Goal: Obtain resource: Obtain resource

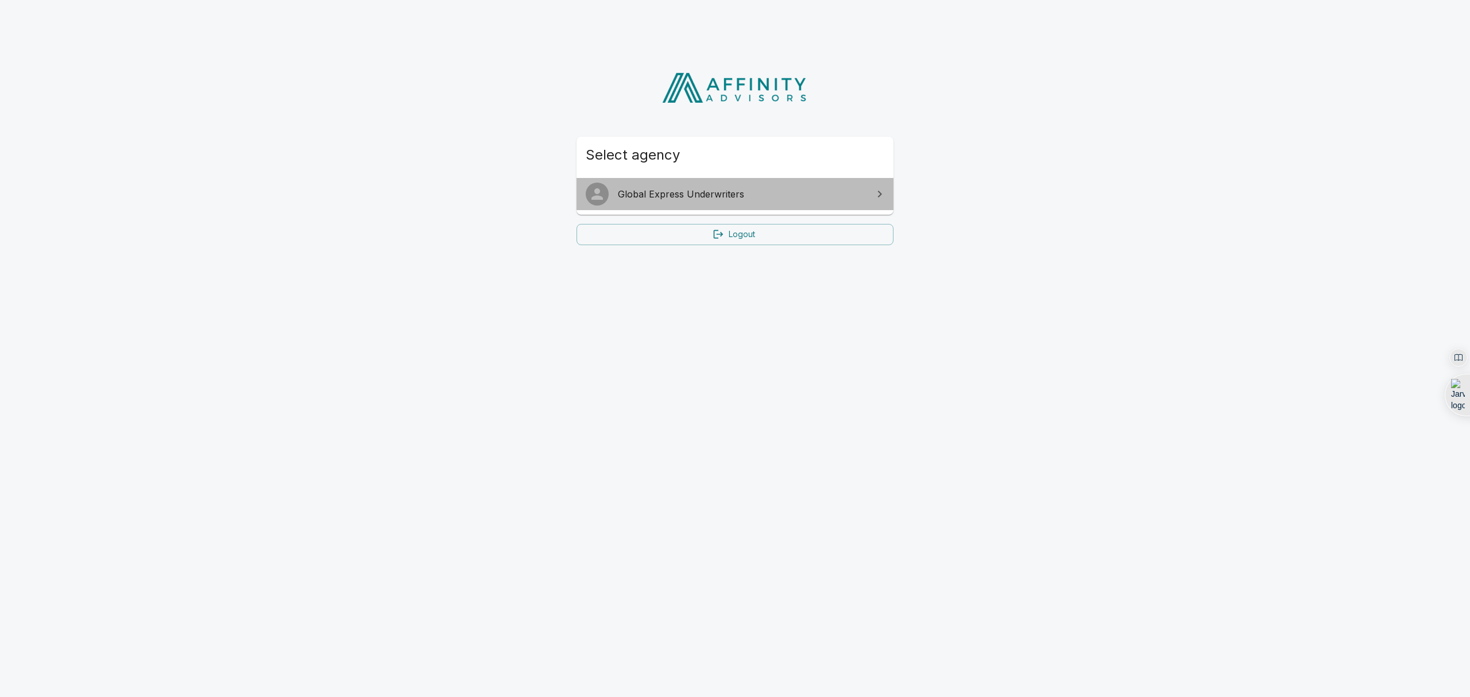
click at [738, 194] on span "Global Express Underwriters" at bounding box center [742, 194] width 248 height 14
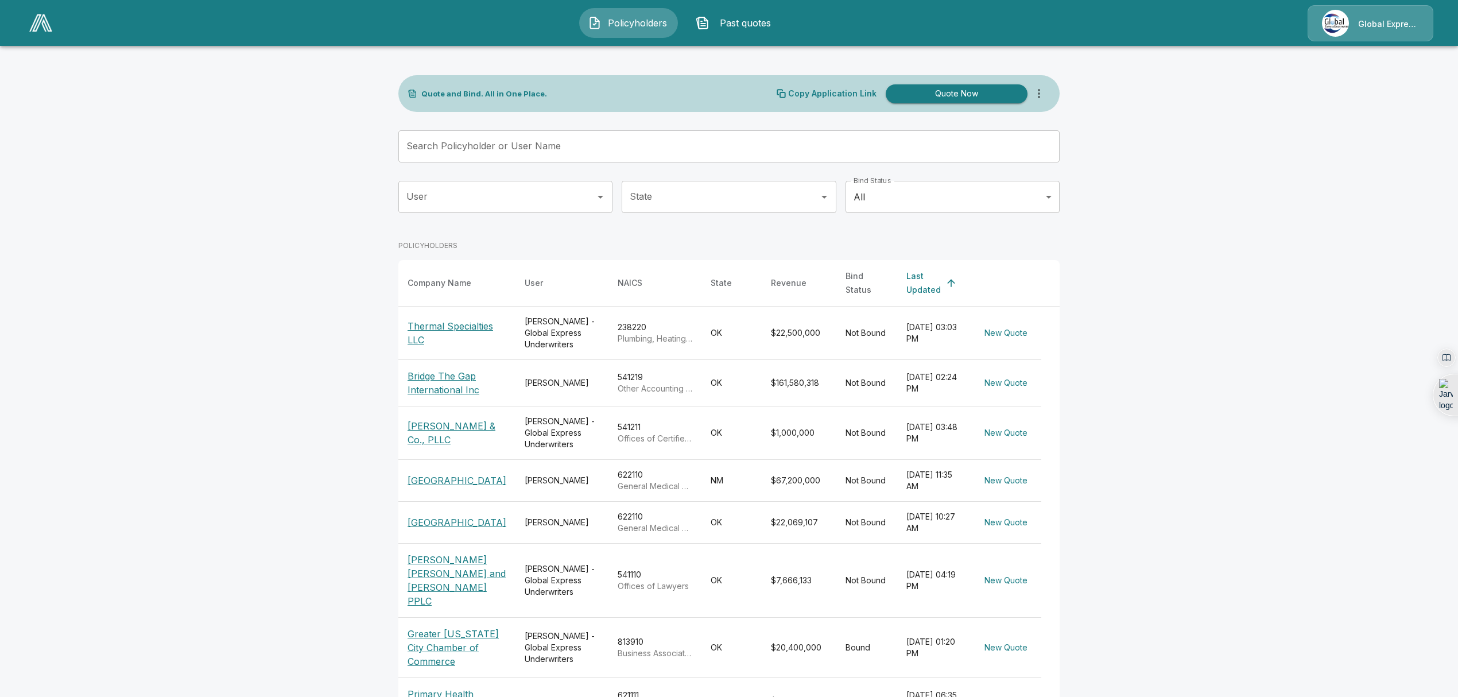
click at [602, 149] on input "Search Policyholder or User Name" at bounding box center [722, 146] width 649 height 32
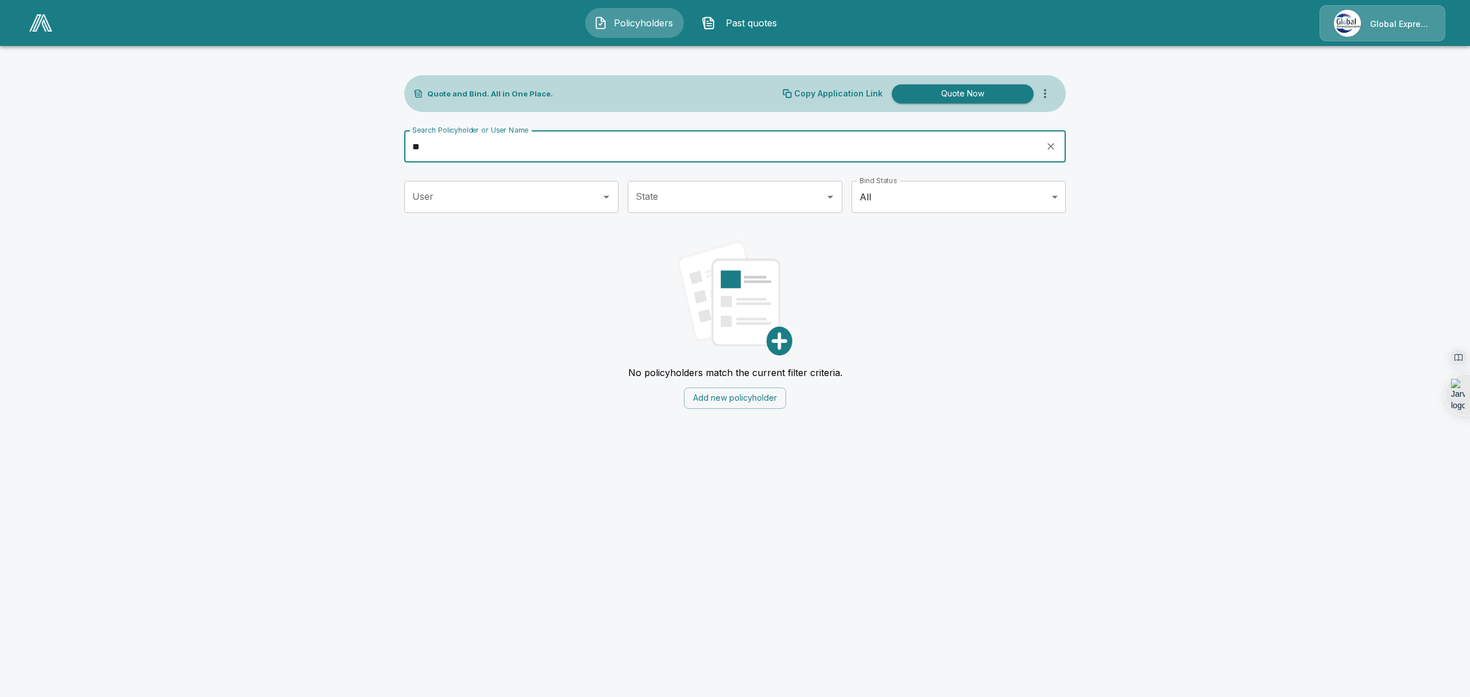
type input "*"
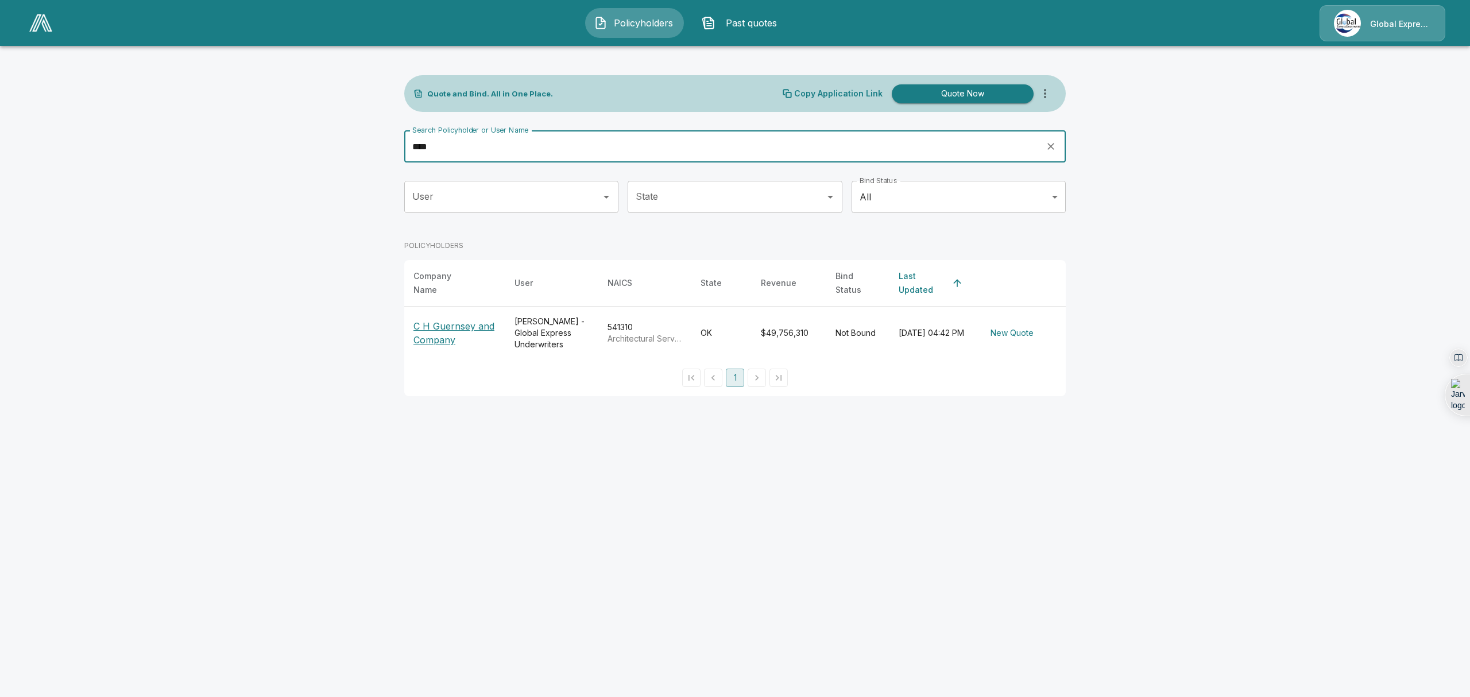
type input "****"
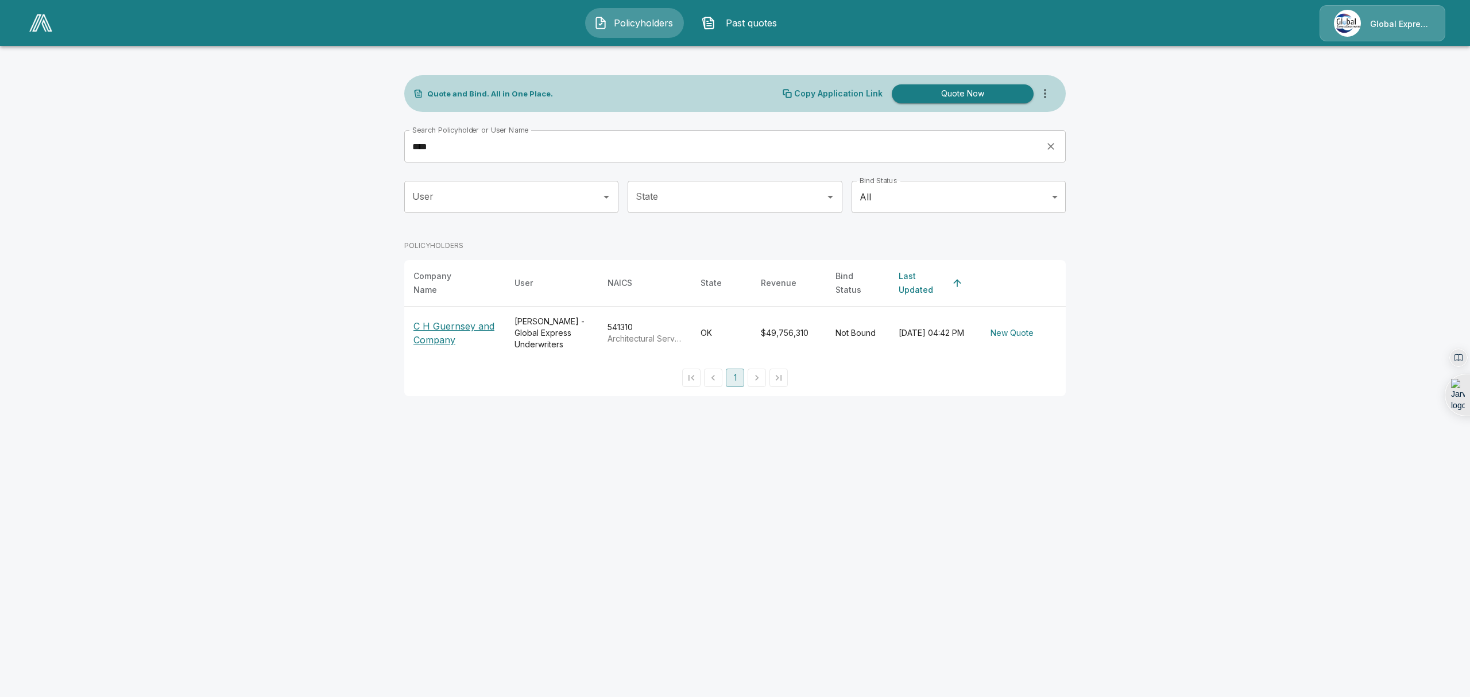
click at [439, 322] on p "C H Guernsey and Company" at bounding box center [454, 333] width 83 height 28
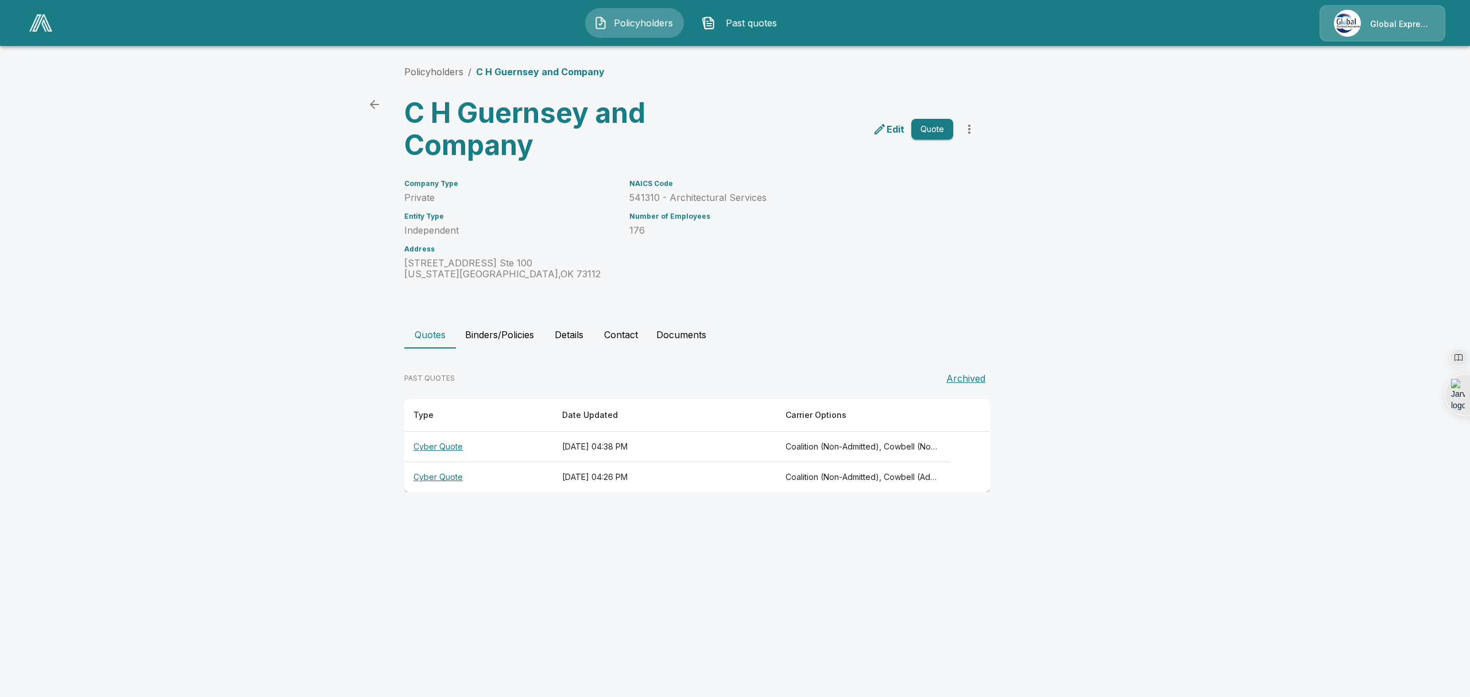
click at [442, 447] on th "Cyber Quote" at bounding box center [478, 447] width 149 height 30
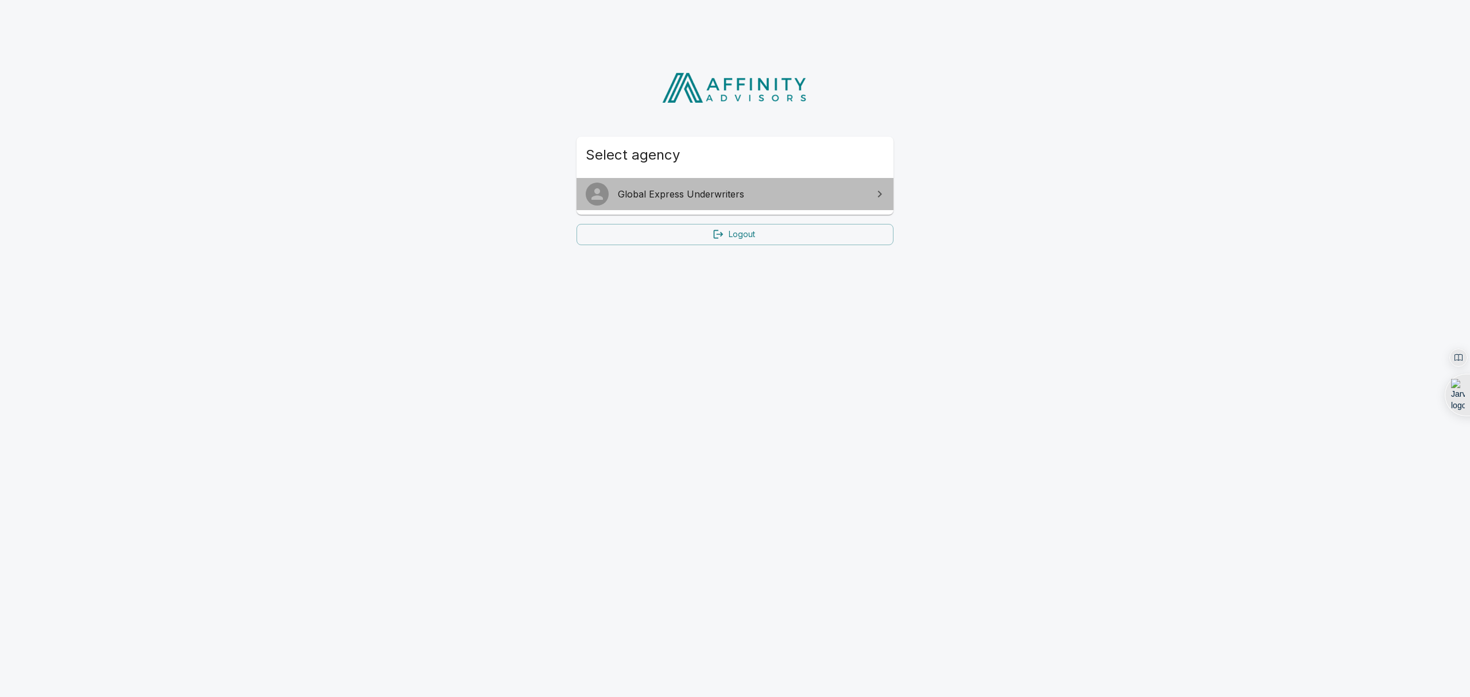
click at [725, 193] on span "Global Express Underwriters" at bounding box center [742, 194] width 248 height 14
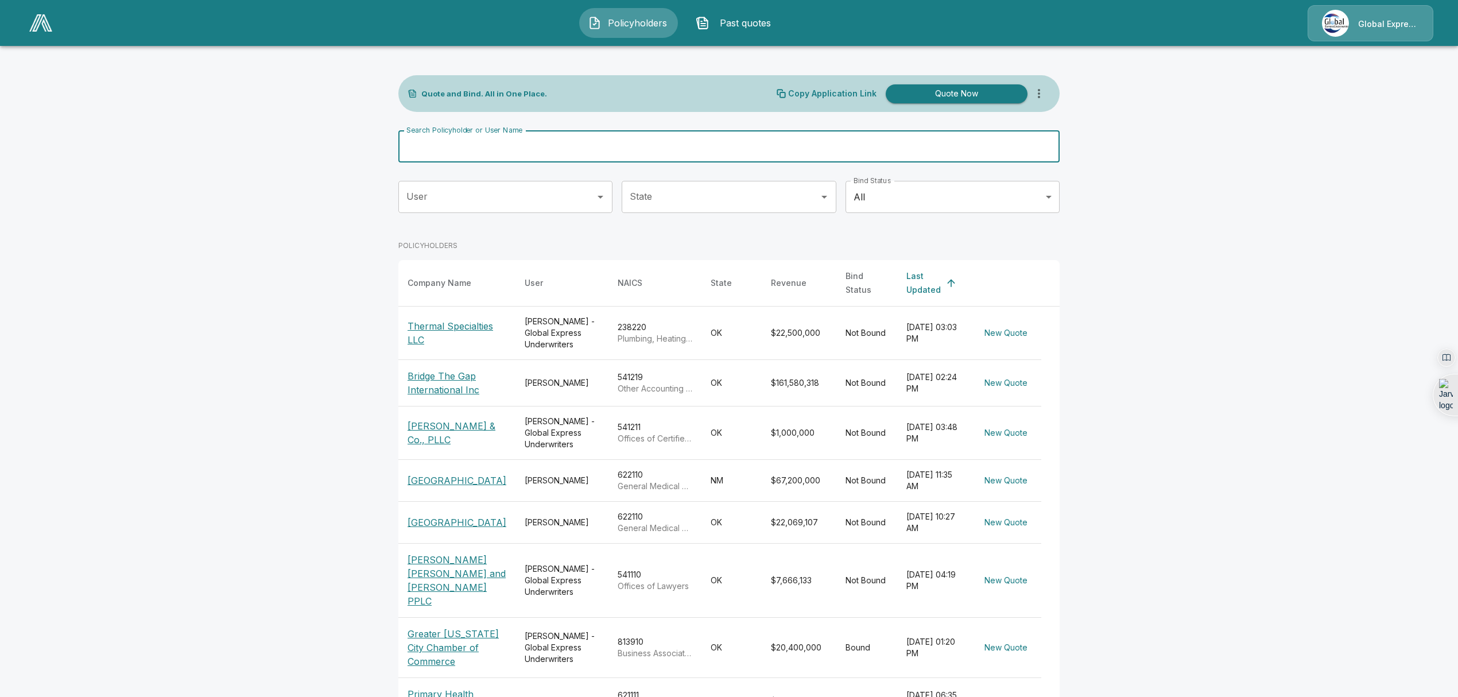
click at [576, 149] on input "Search Policyholder or User Name" at bounding box center [722, 146] width 649 height 32
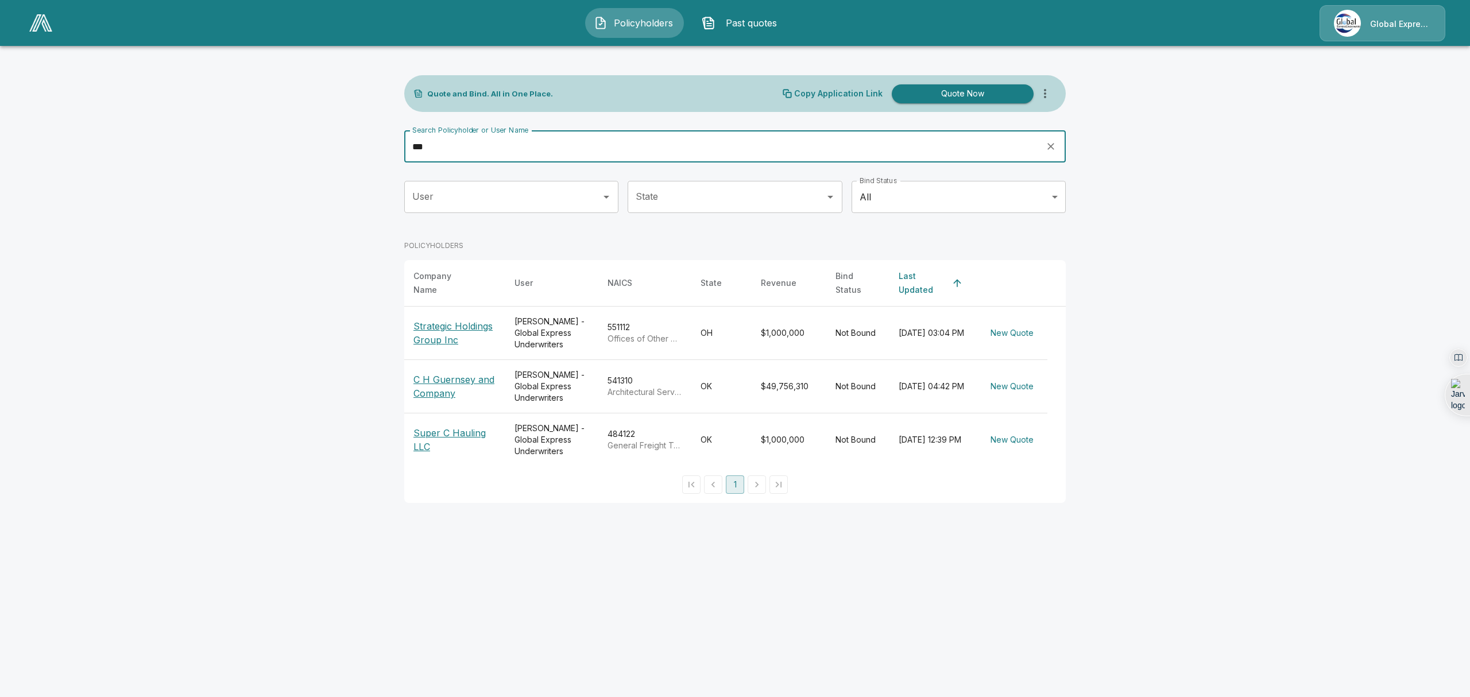
type input "***"
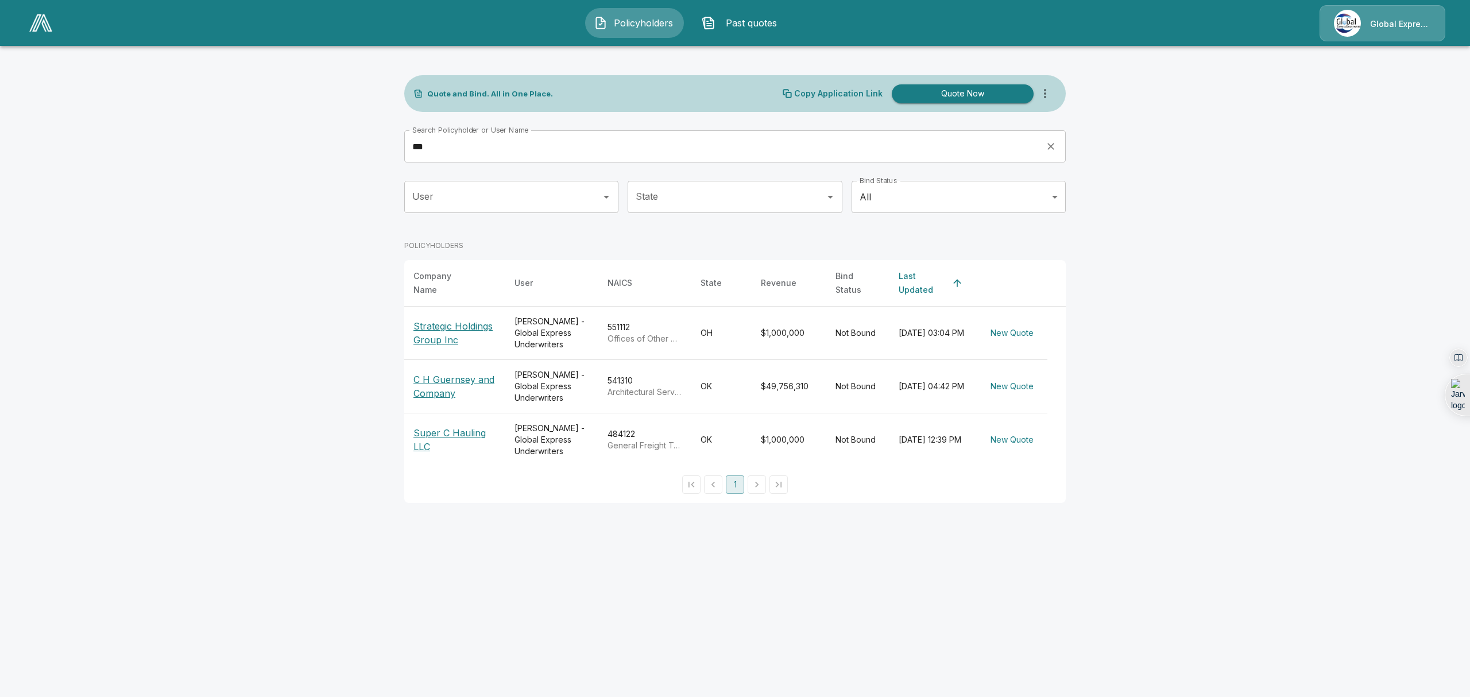
click at [437, 387] on p "C H Guernsey and Company" at bounding box center [454, 387] width 83 height 28
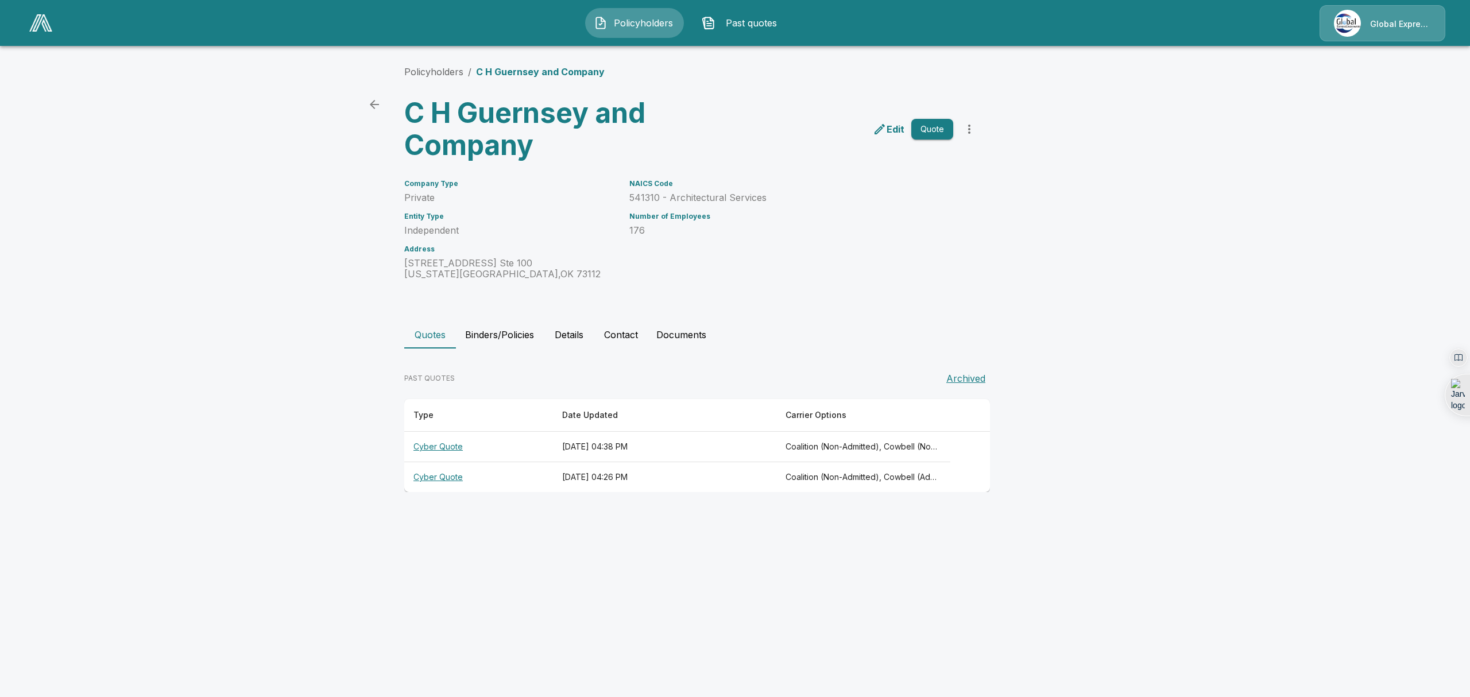
click at [437, 454] on th "Cyber Quote" at bounding box center [478, 447] width 149 height 30
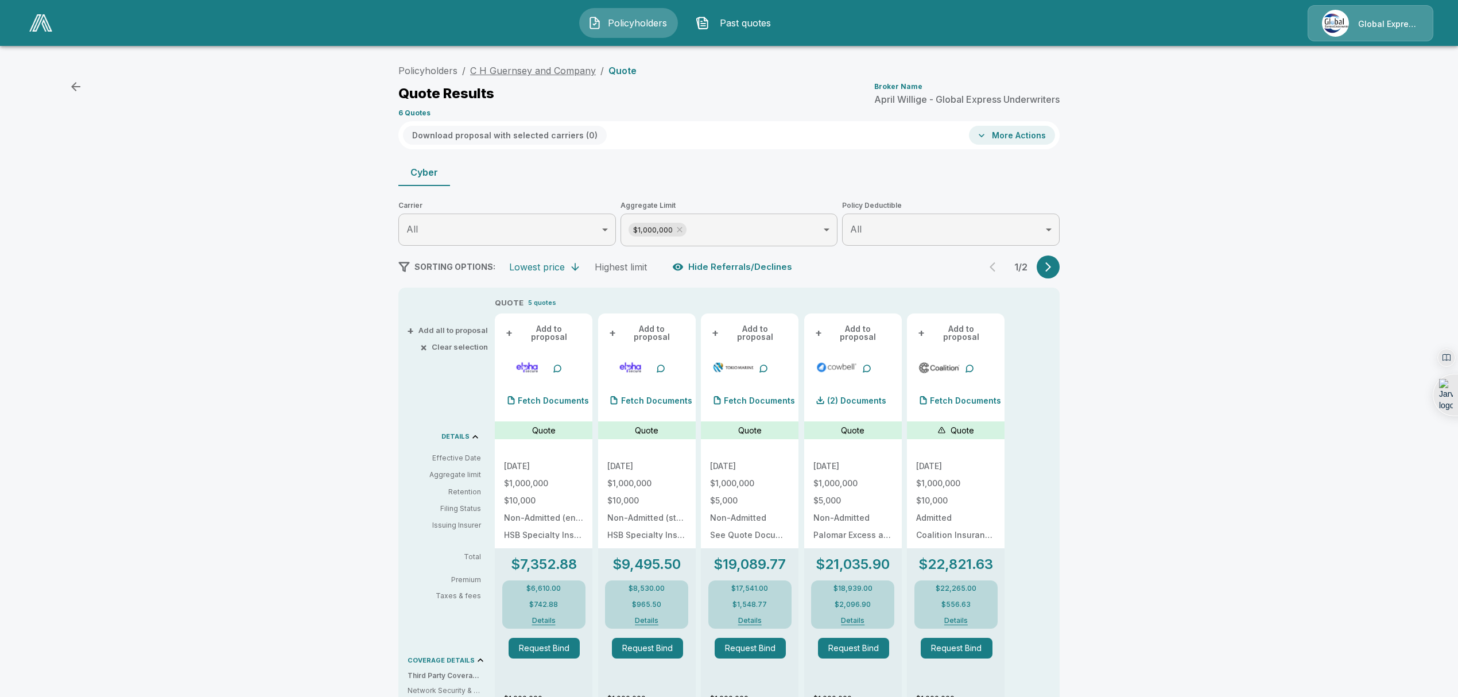
click at [543, 67] on link "C H Guernsey and Company" at bounding box center [533, 70] width 126 height 11
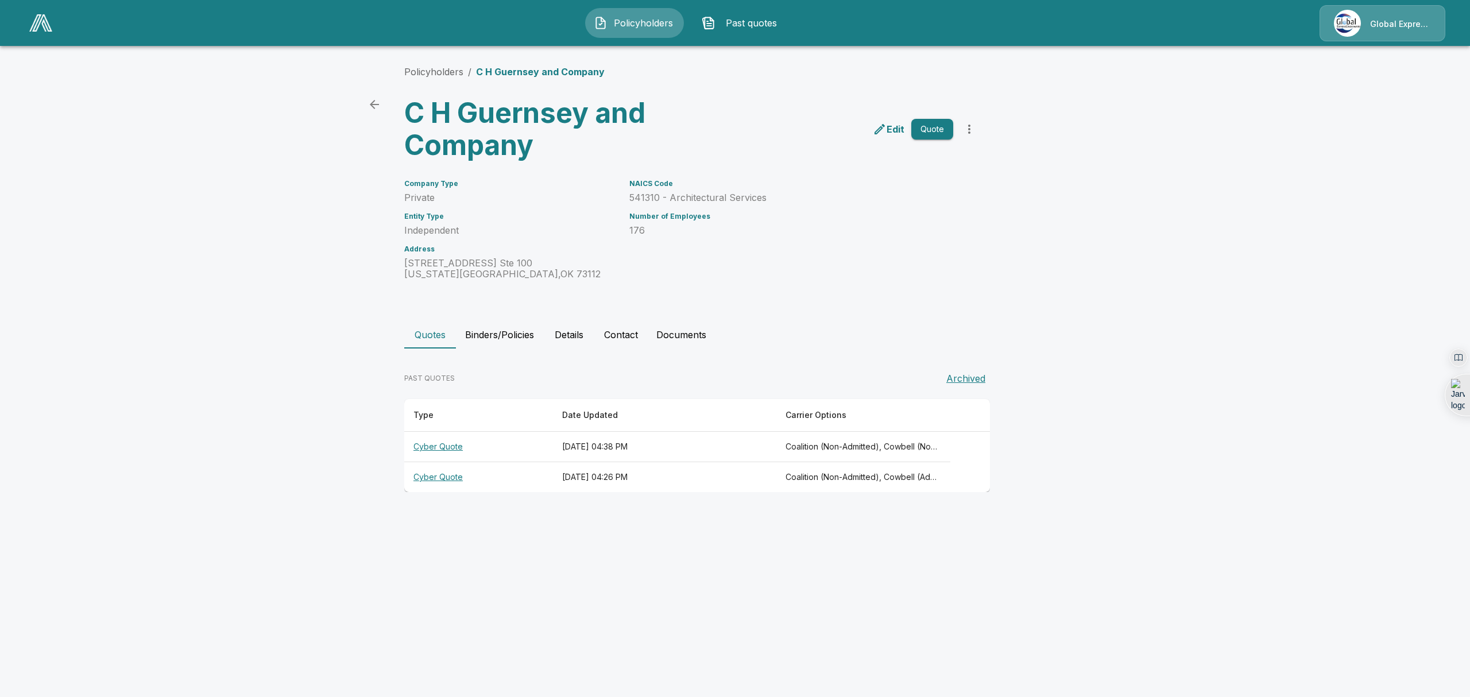
click at [450, 448] on th "Cyber Quote" at bounding box center [478, 447] width 149 height 30
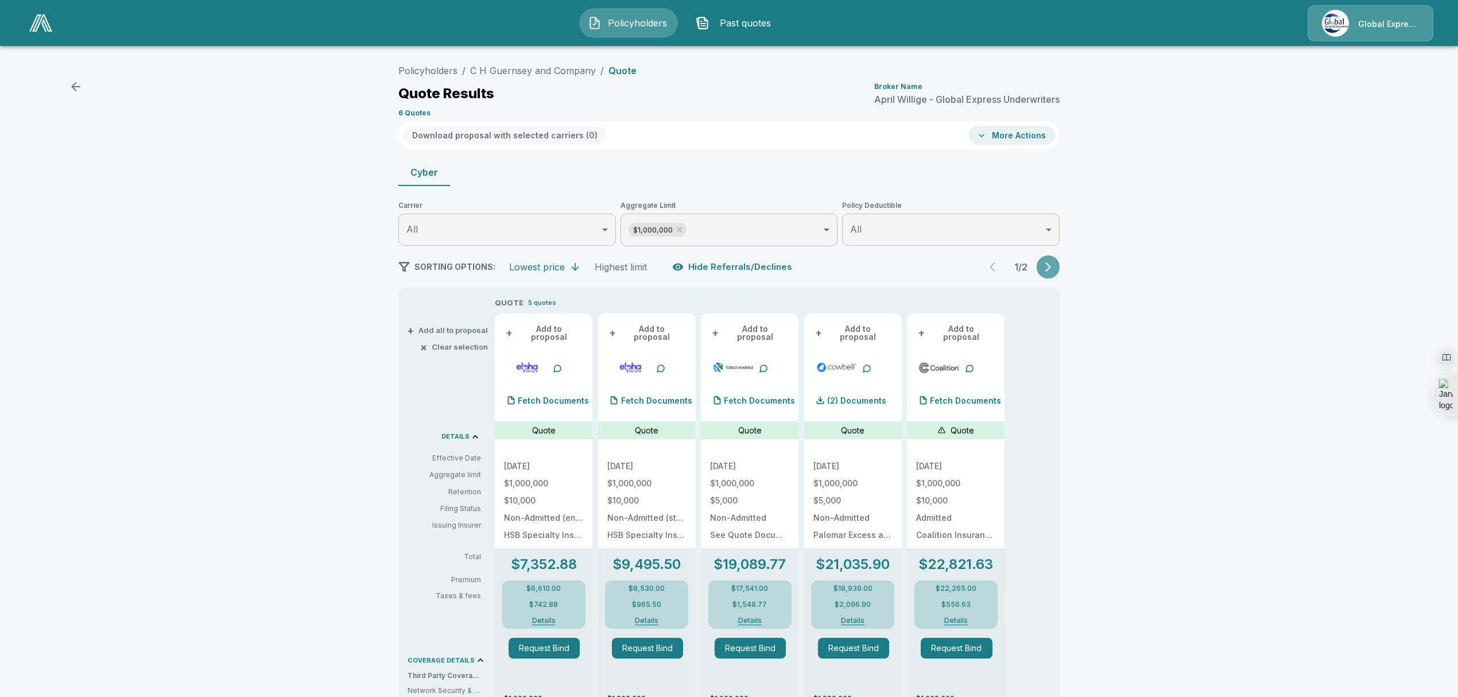
click at [1054, 266] on icon "button" at bounding box center [1048, 266] width 11 height 11
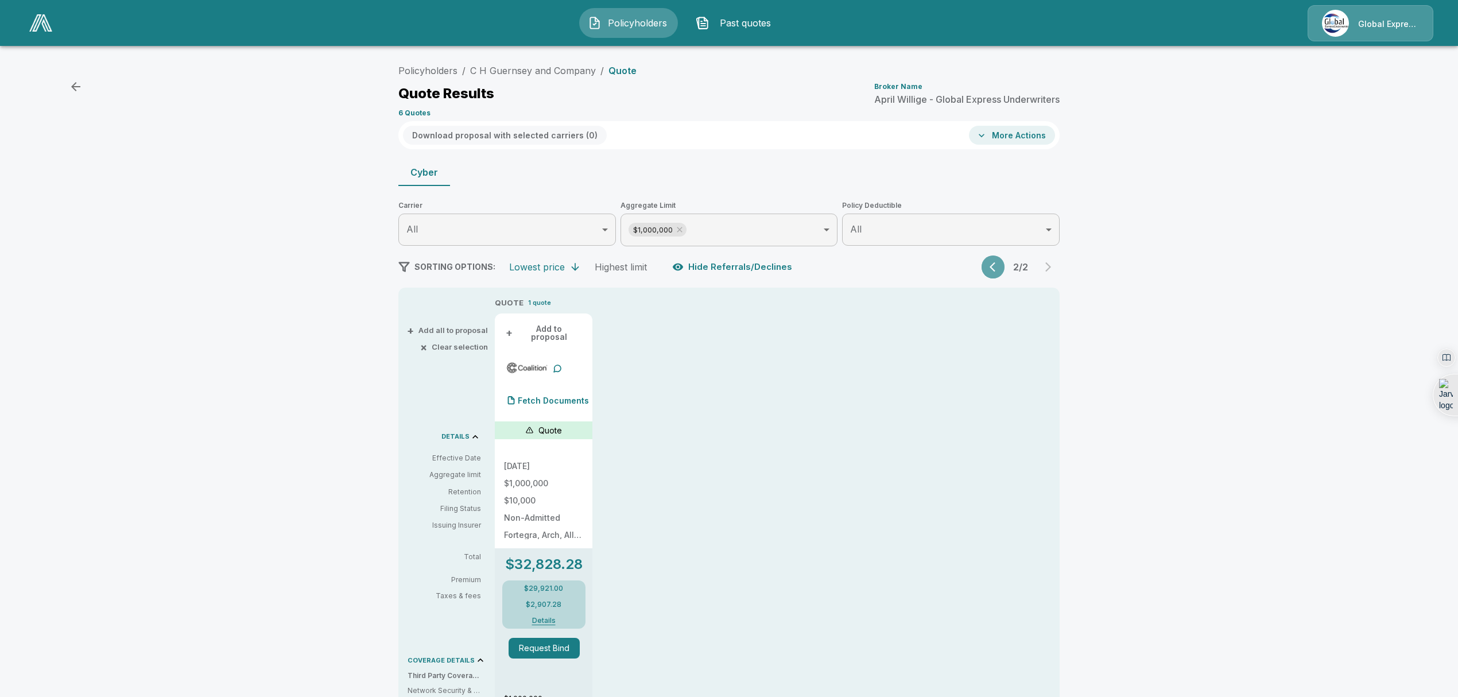
click at [996, 264] on icon "button" at bounding box center [993, 267] width 6 height 10
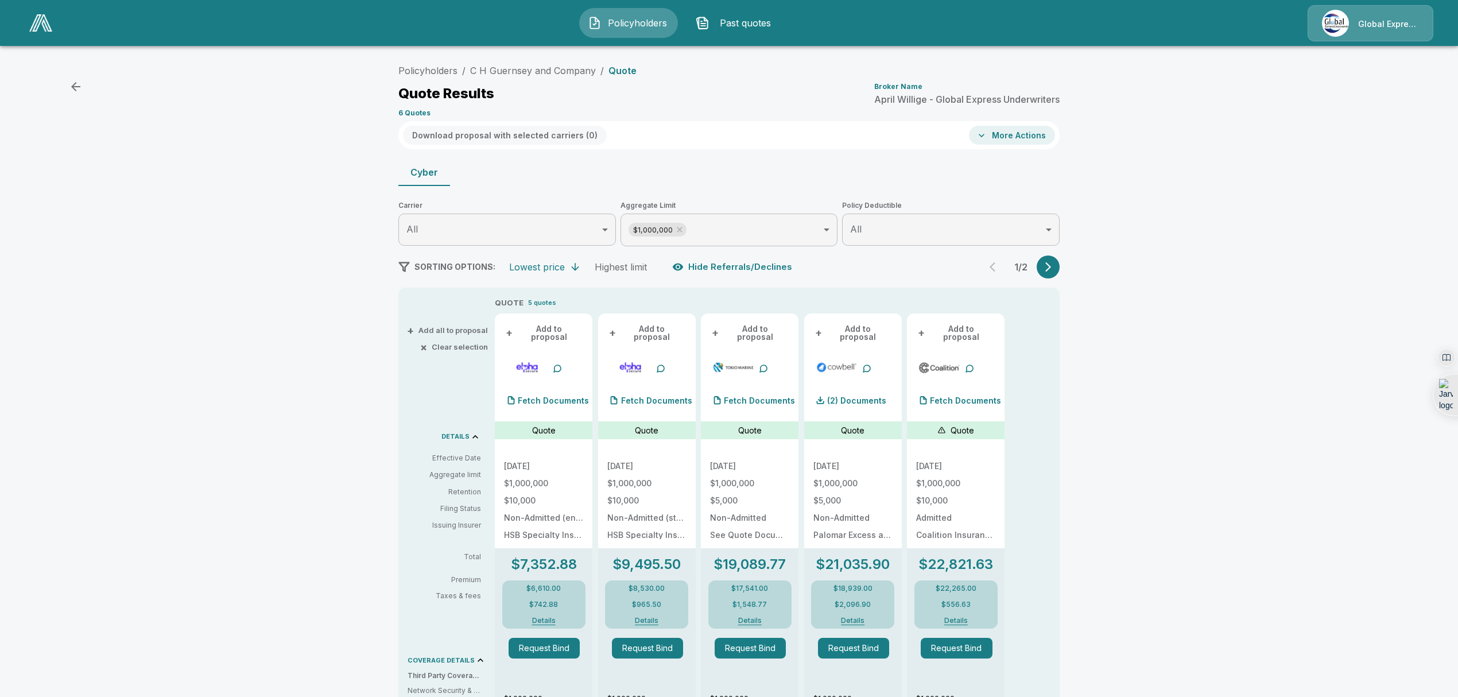
click at [463, 333] on button "+ Add all to proposal" at bounding box center [448, 330] width 79 height 7
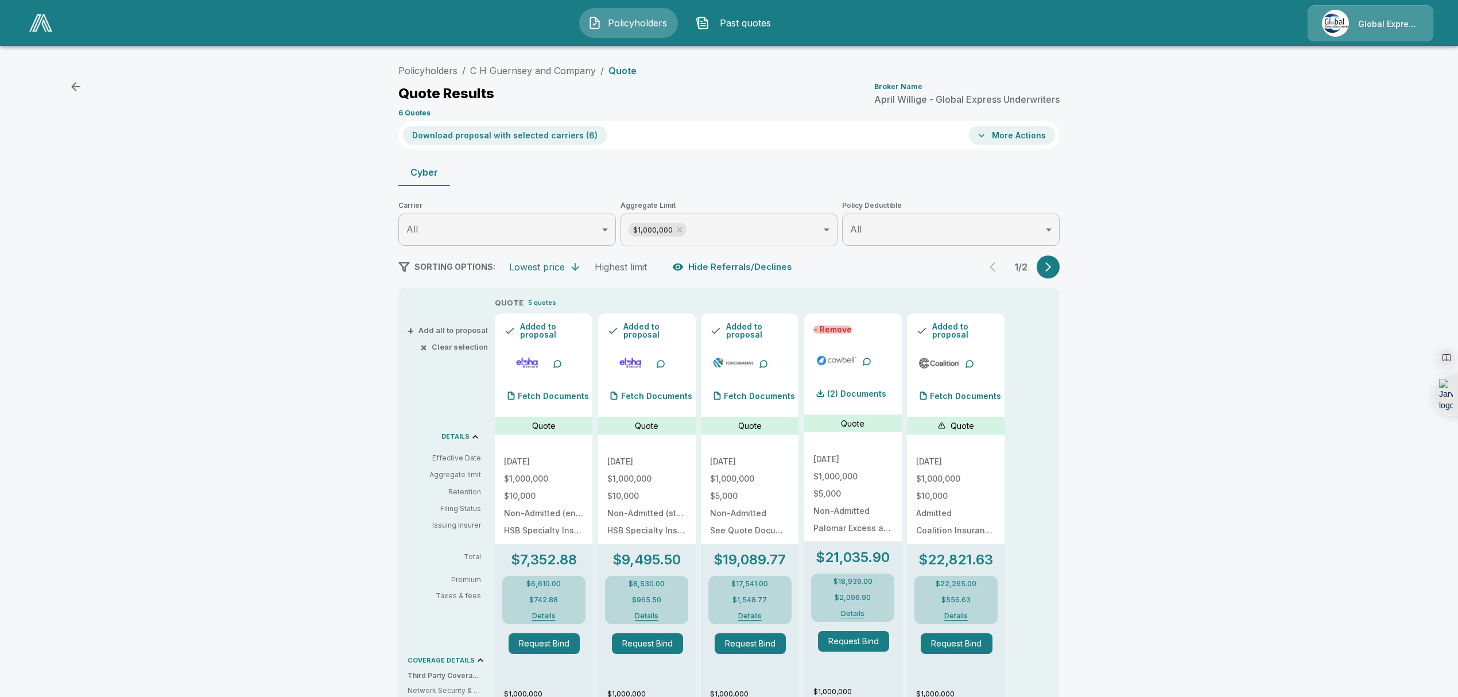
click at [850, 330] on button "- Remove" at bounding box center [833, 330] width 38 height 8
click at [447, 73] on link "Policyholders" at bounding box center [427, 70] width 59 height 11
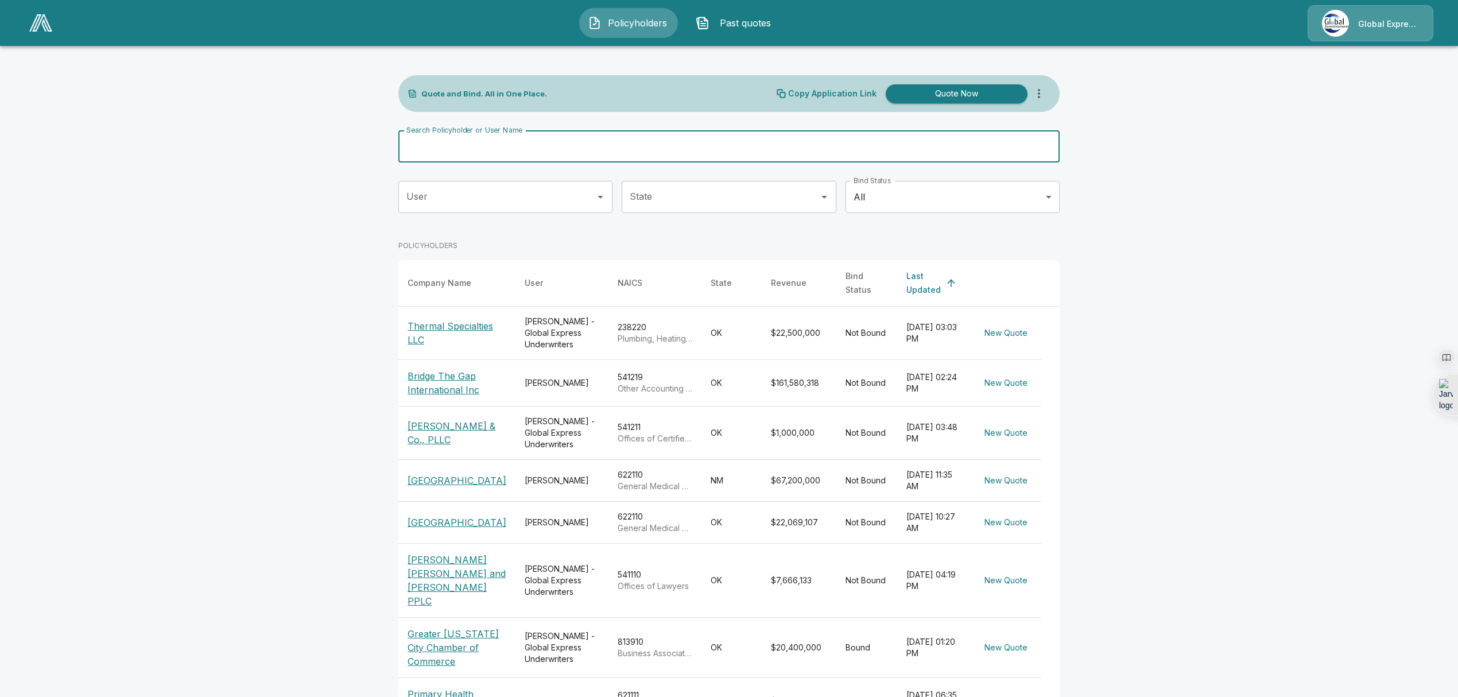
click at [536, 147] on input "Search Policyholder or User Name" at bounding box center [722, 146] width 649 height 32
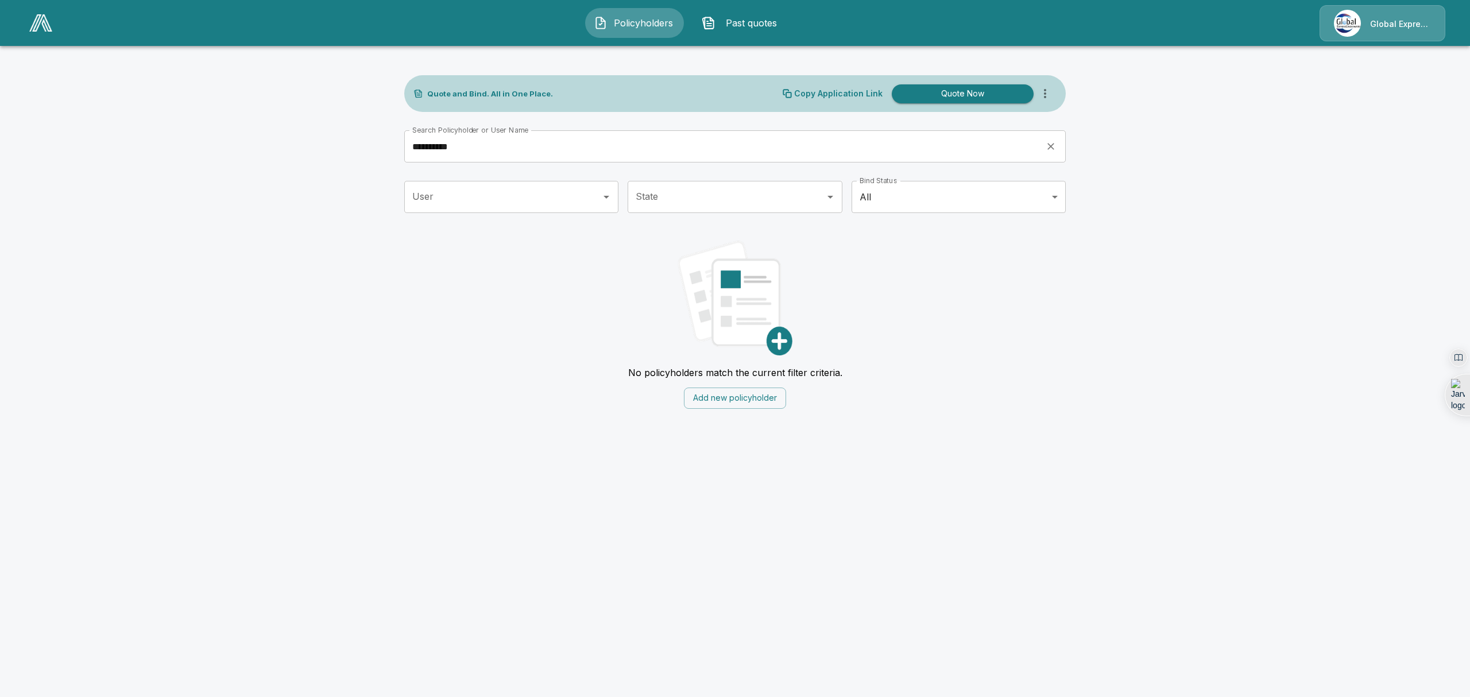
drag, startPoint x: 483, startPoint y: 144, endPoint x: 334, endPoint y: 156, distance: 149.2
click at [334, 156] on main "**********" at bounding box center [735, 211] width 1470 height 423
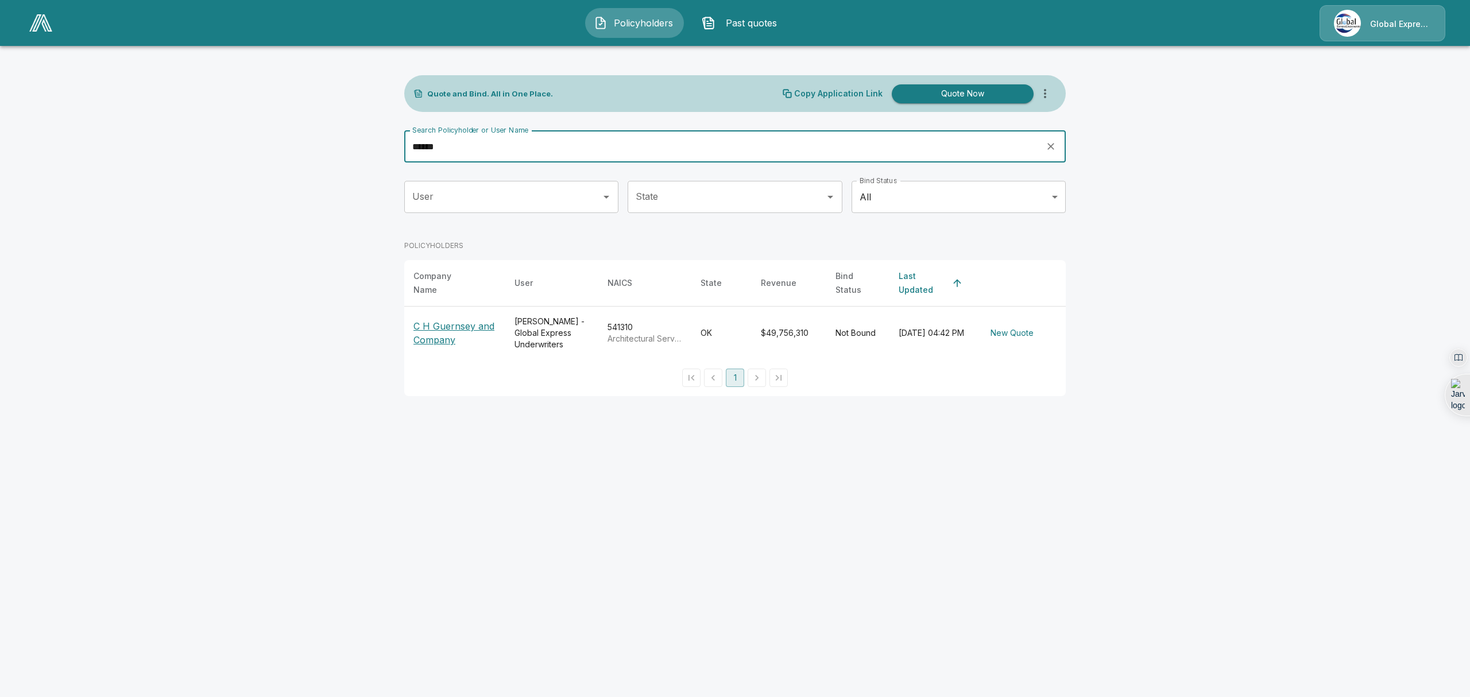
type input "******"
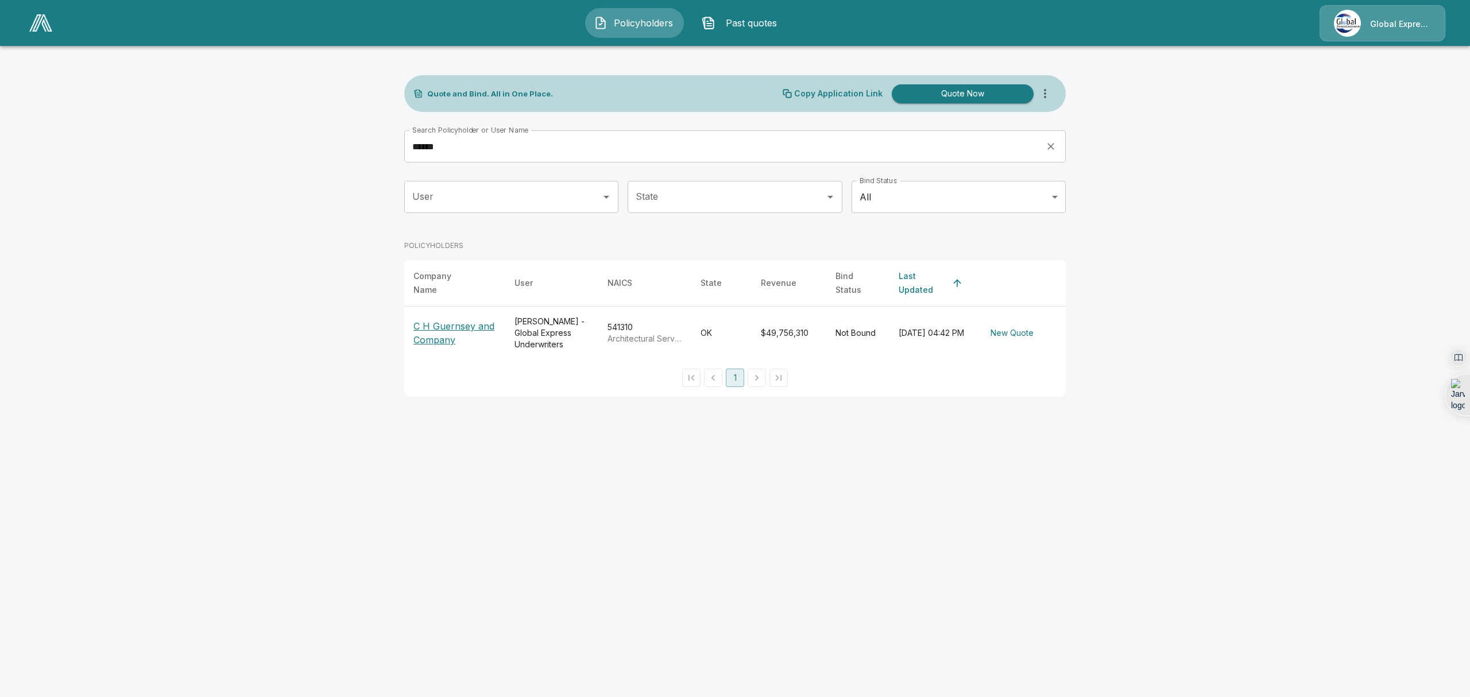
click at [430, 319] on p "C H Guernsey and Company" at bounding box center [454, 333] width 83 height 28
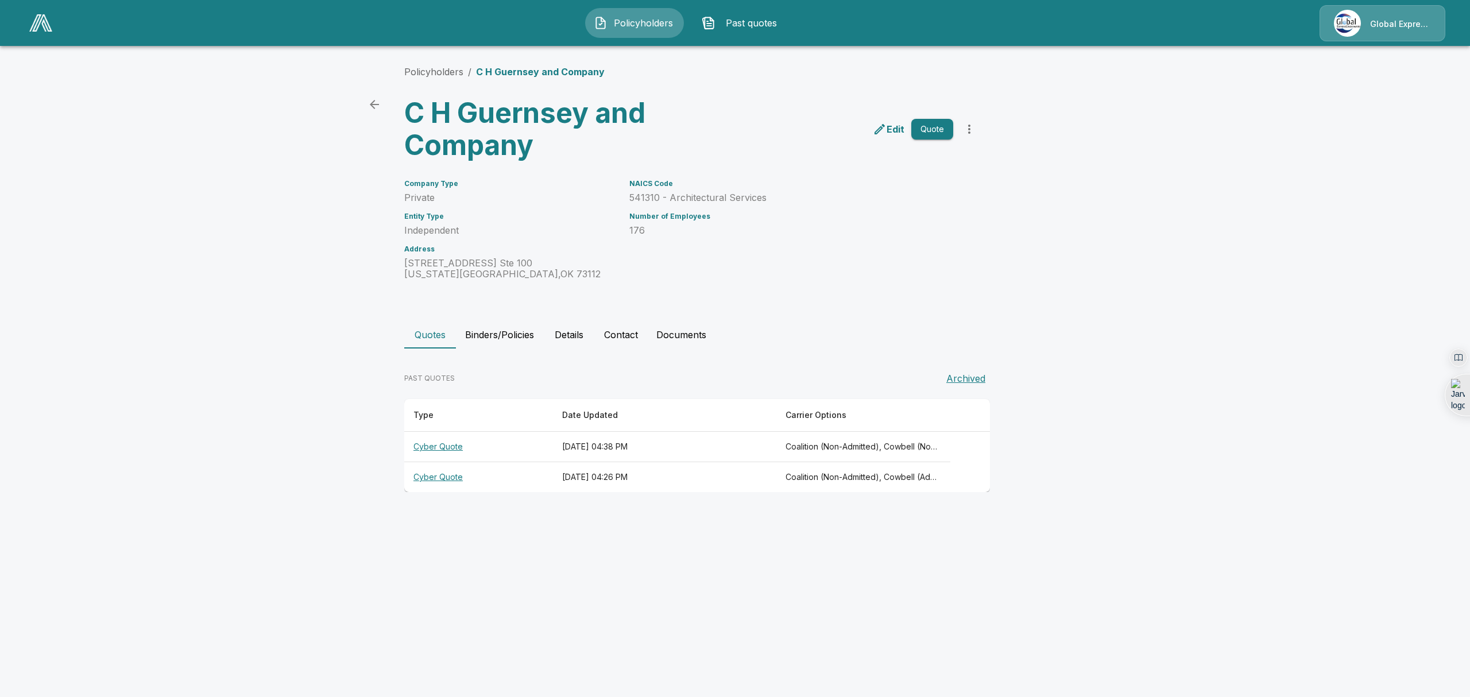
click at [432, 448] on th "Cyber Quote" at bounding box center [478, 447] width 149 height 30
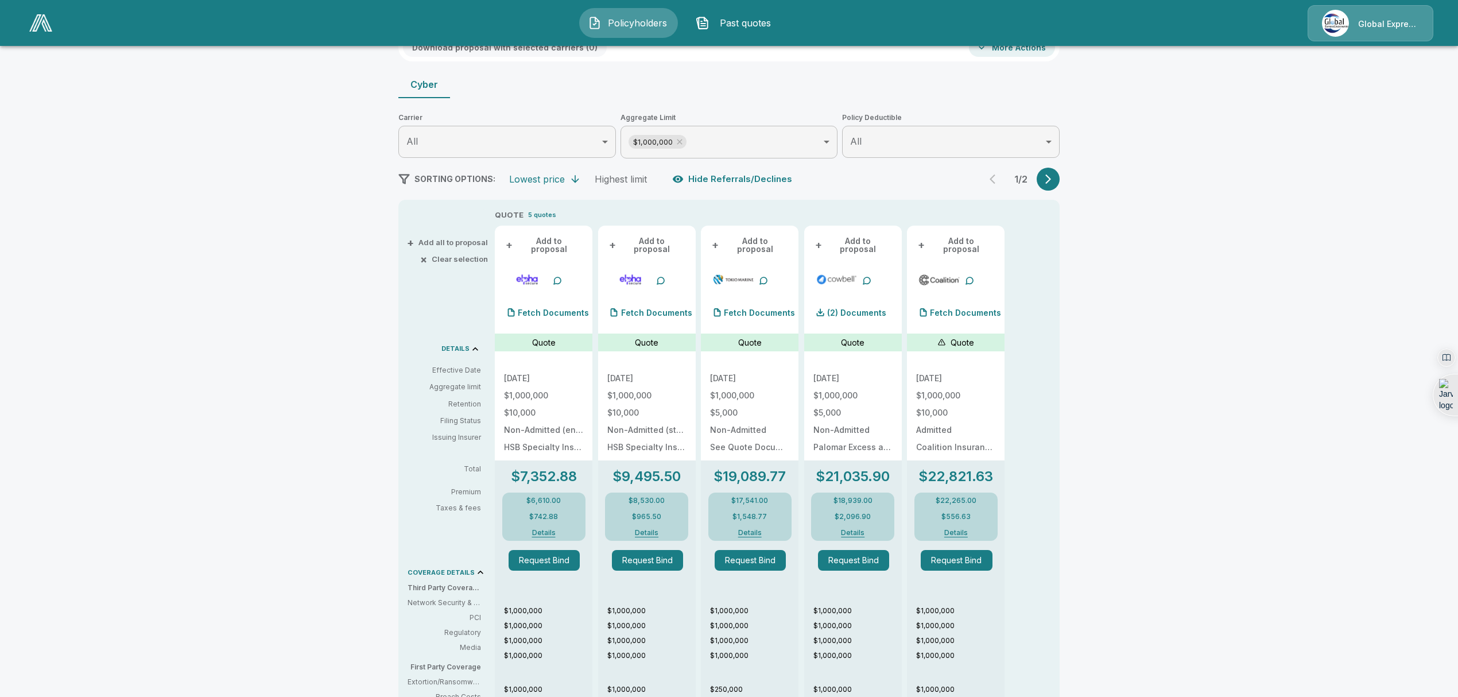
scroll to position [60, 0]
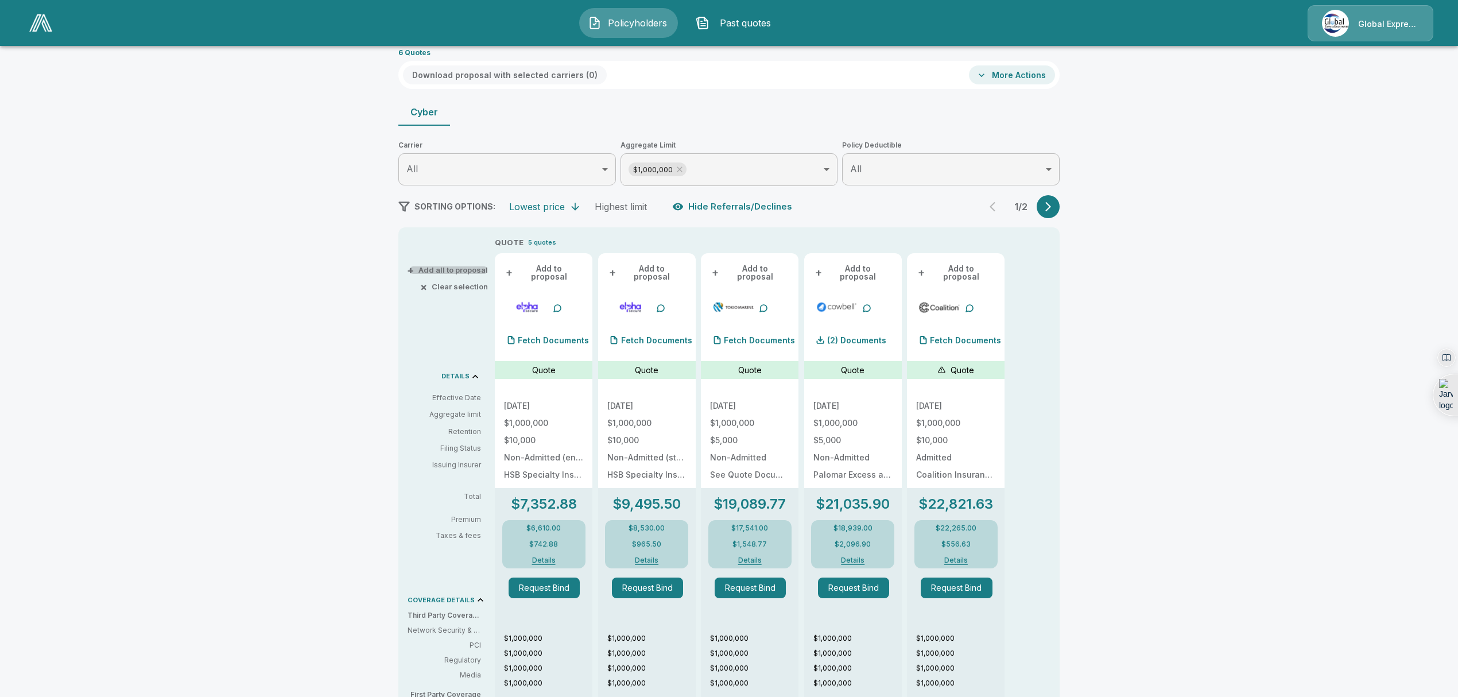
click at [451, 267] on button "+ Add all to proposal" at bounding box center [448, 269] width 79 height 7
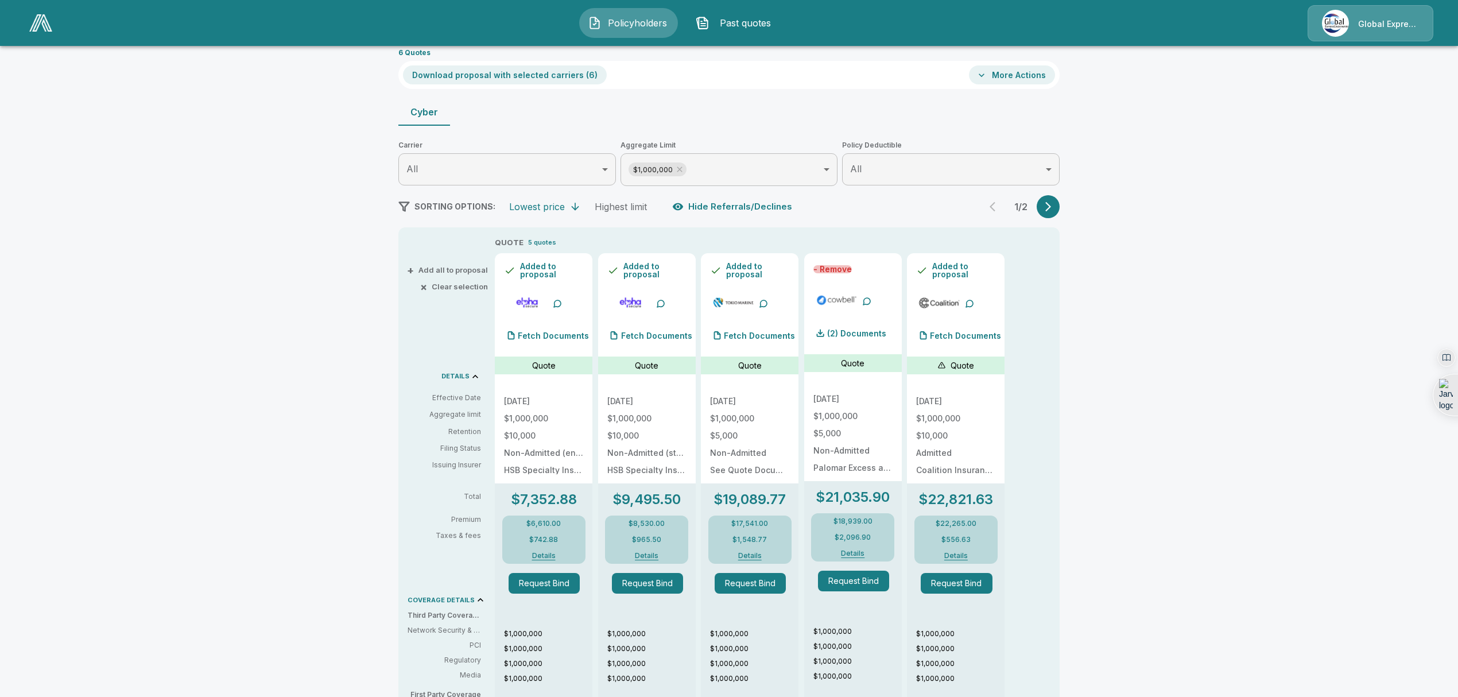
click at [842, 265] on button "- Remove" at bounding box center [833, 269] width 38 height 8
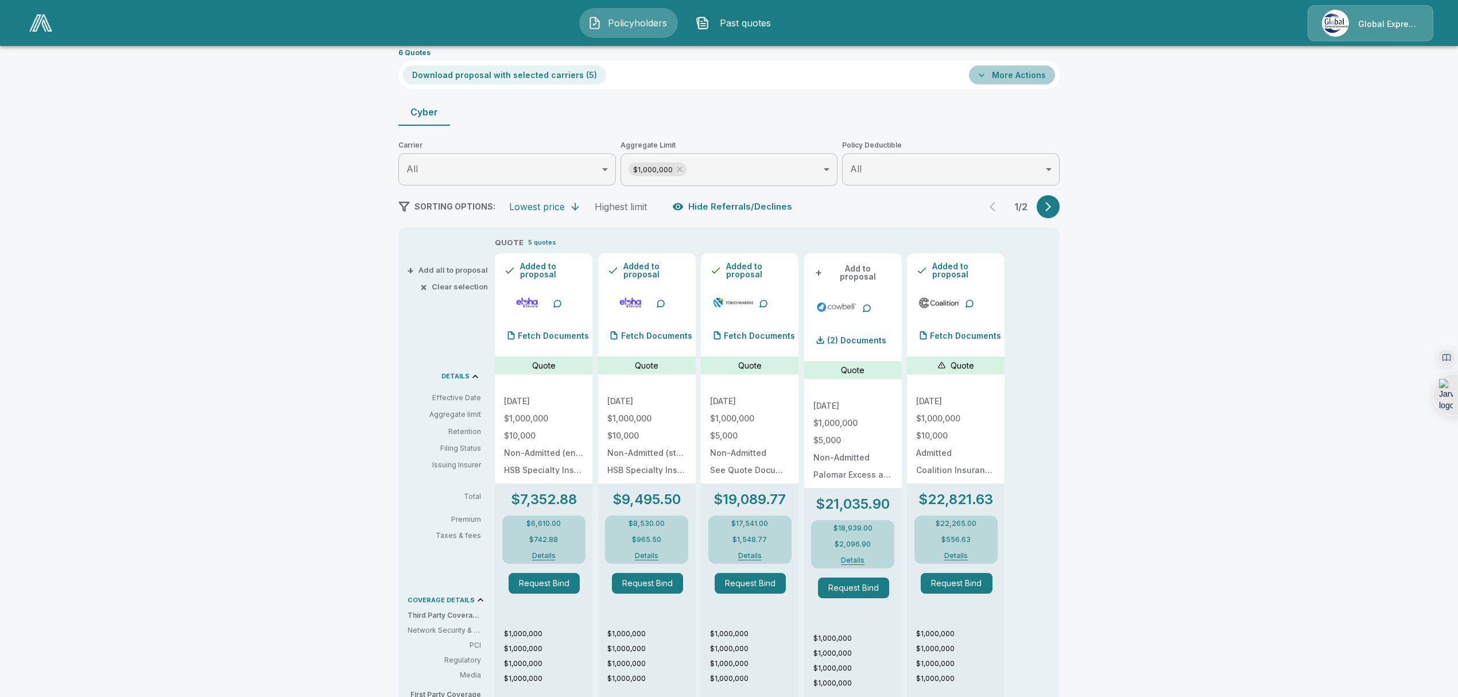
click at [1043, 74] on button "More Actions" at bounding box center [1012, 74] width 86 height 19
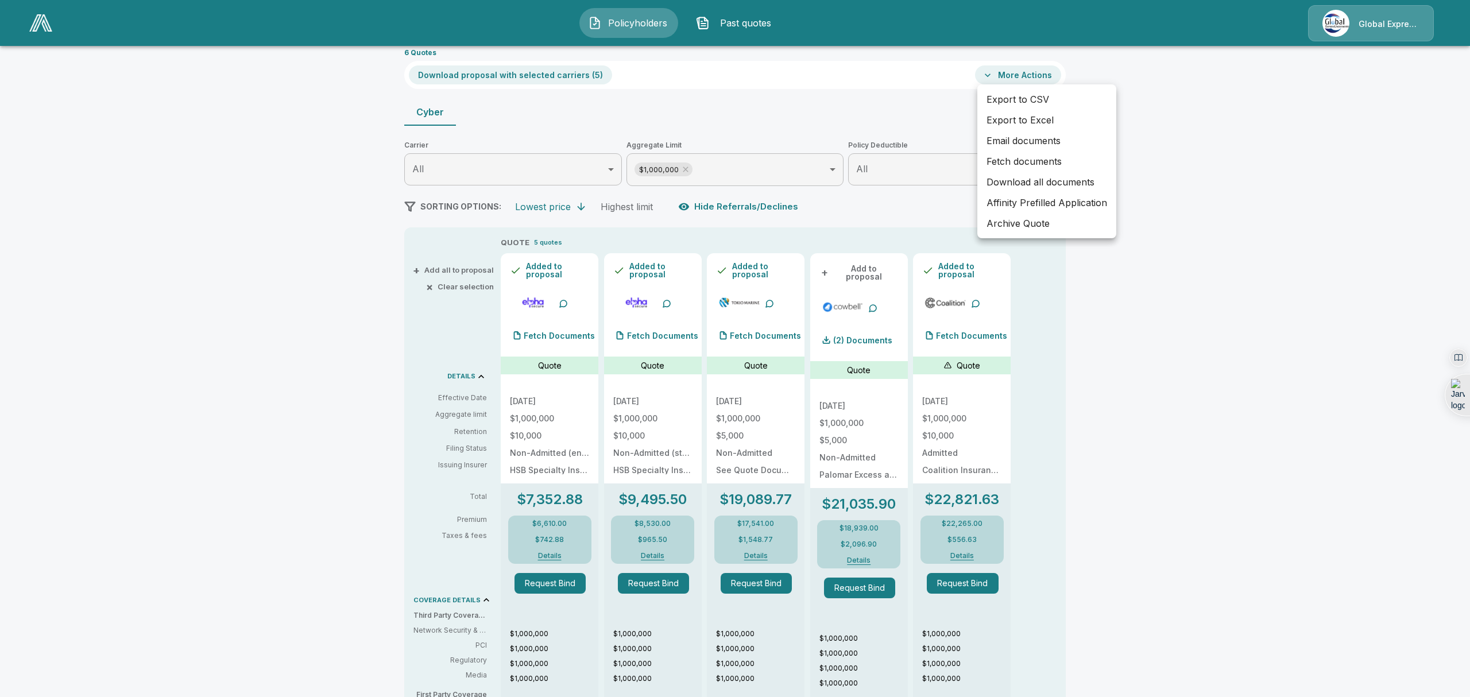
click at [1012, 202] on li "Affinity Prefilled Application" at bounding box center [1046, 202] width 139 height 21
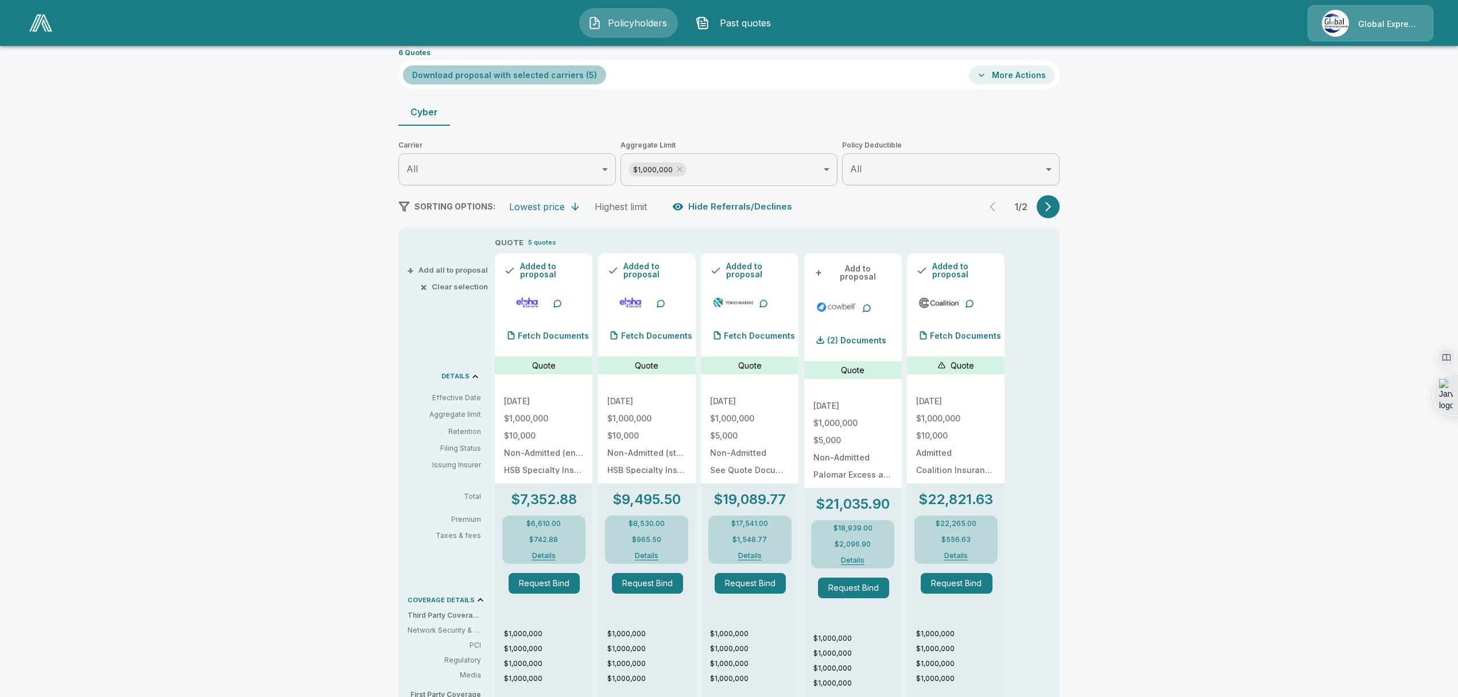
click at [531, 76] on button "Download proposal with selected carriers ( 5 )" at bounding box center [504, 74] width 203 height 19
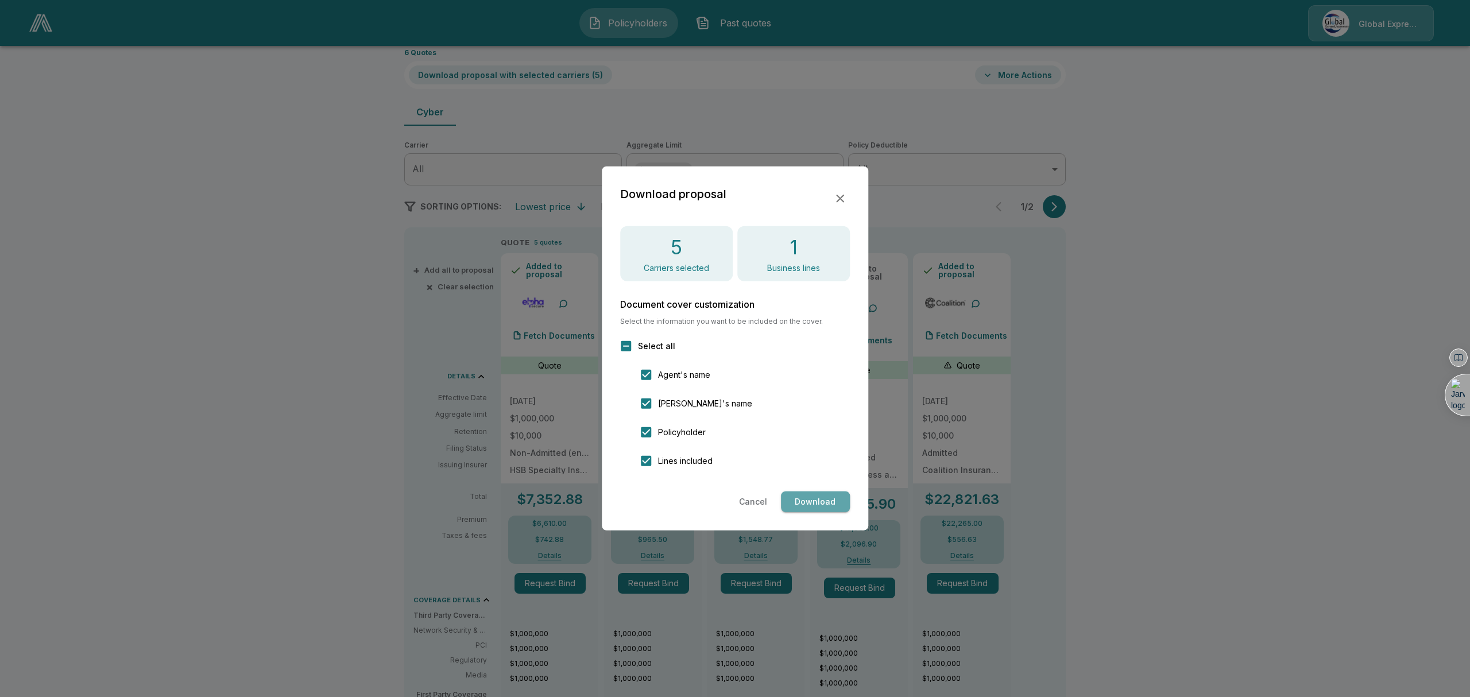
click at [830, 499] on button "Download" at bounding box center [815, 501] width 69 height 21
click at [752, 494] on button "Cancel" at bounding box center [752, 501] width 37 height 21
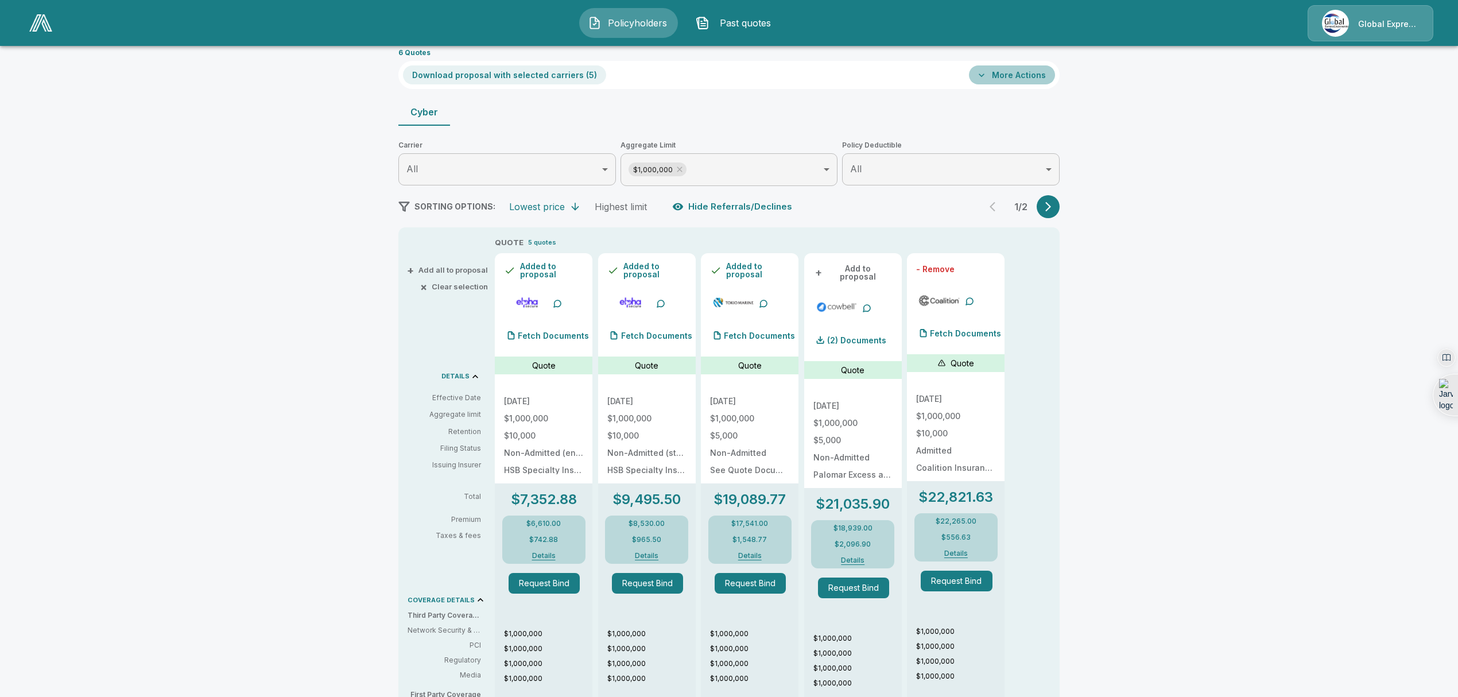
click at [1047, 65] on button "More Actions" at bounding box center [1012, 74] width 86 height 19
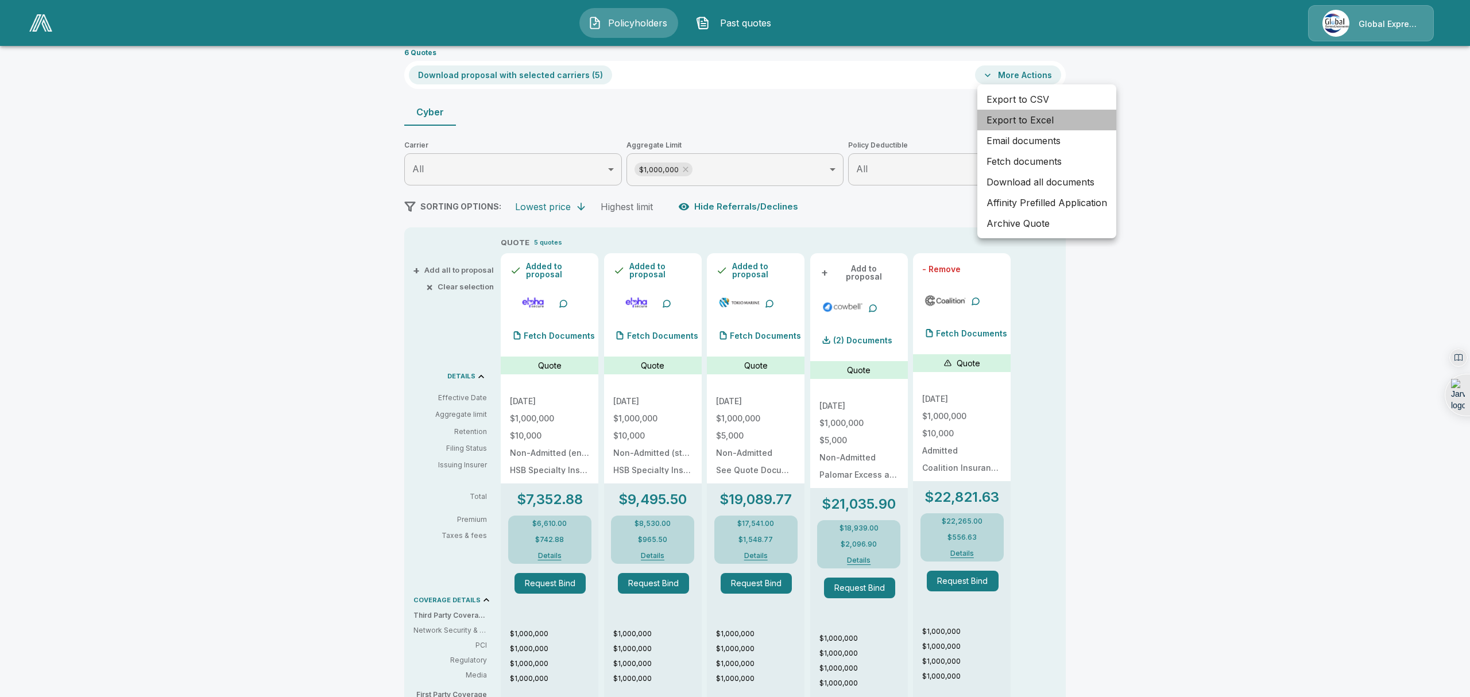
click at [1025, 119] on li "Export to Excel" at bounding box center [1046, 120] width 139 height 21
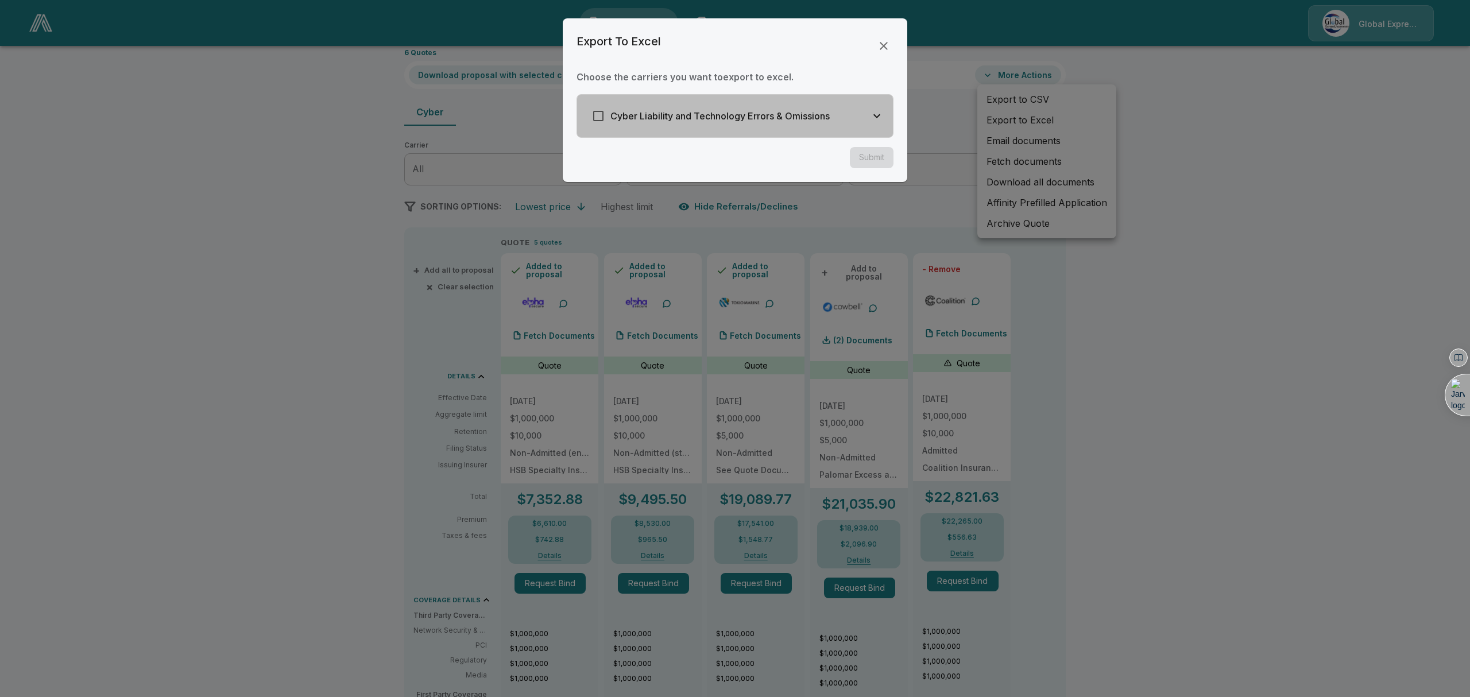
click at [877, 117] on icon "button" at bounding box center [876, 116] width 7 height 4
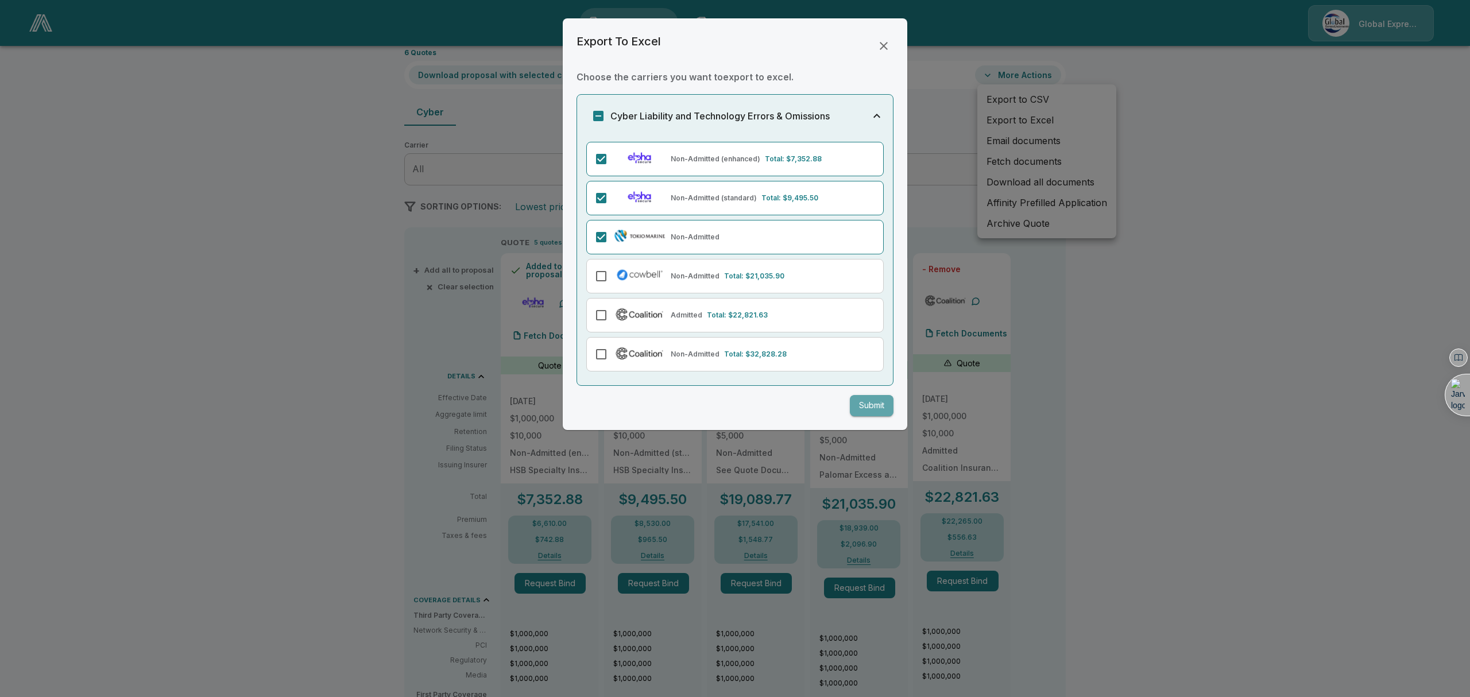
click at [884, 406] on button "Submit" at bounding box center [872, 405] width 44 height 21
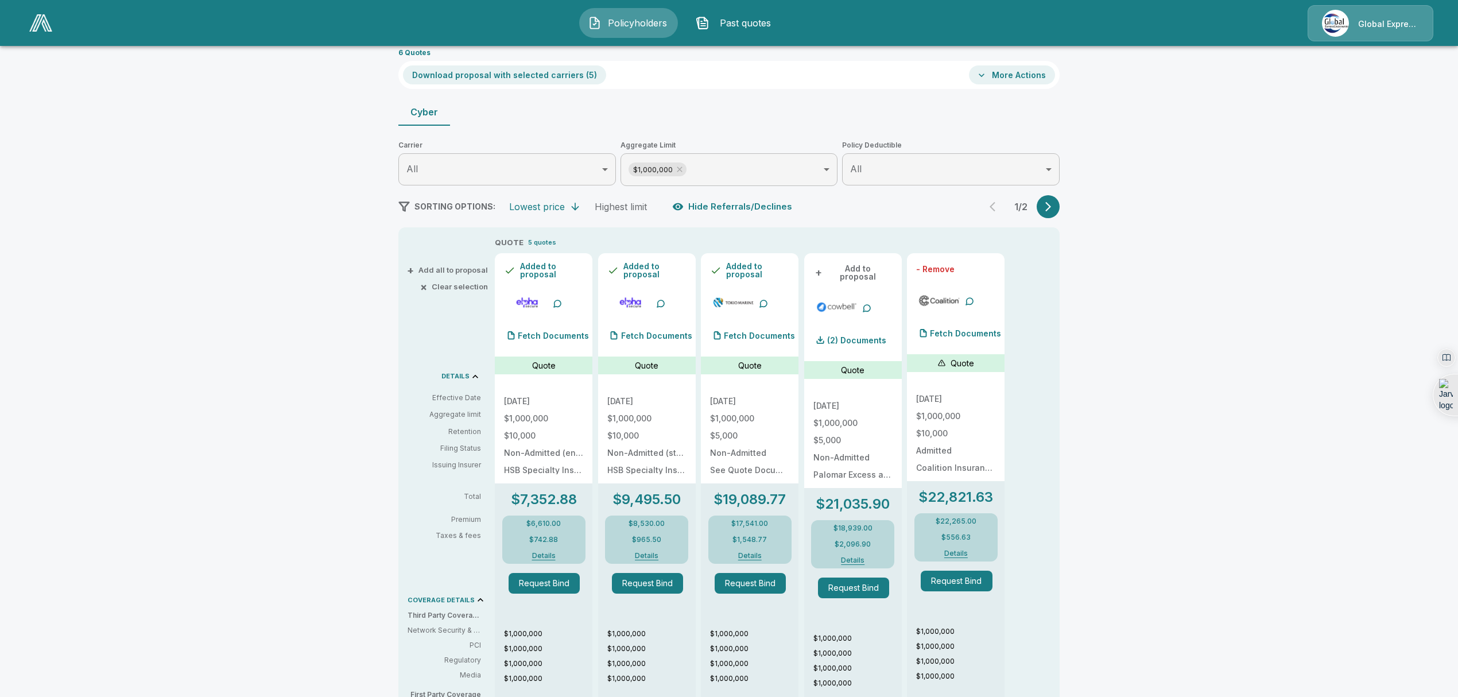
scroll to position [0, 0]
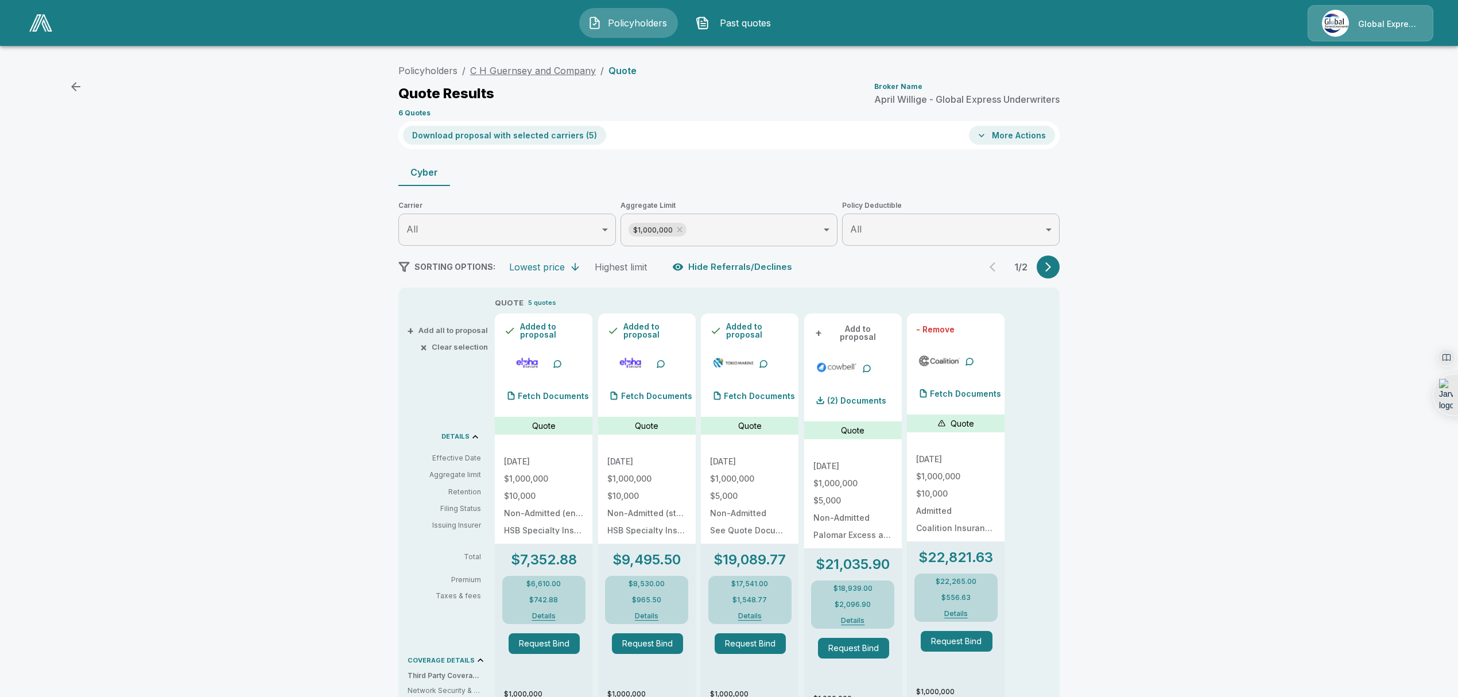
click at [547, 72] on link "C H Guernsey and Company" at bounding box center [533, 70] width 126 height 11
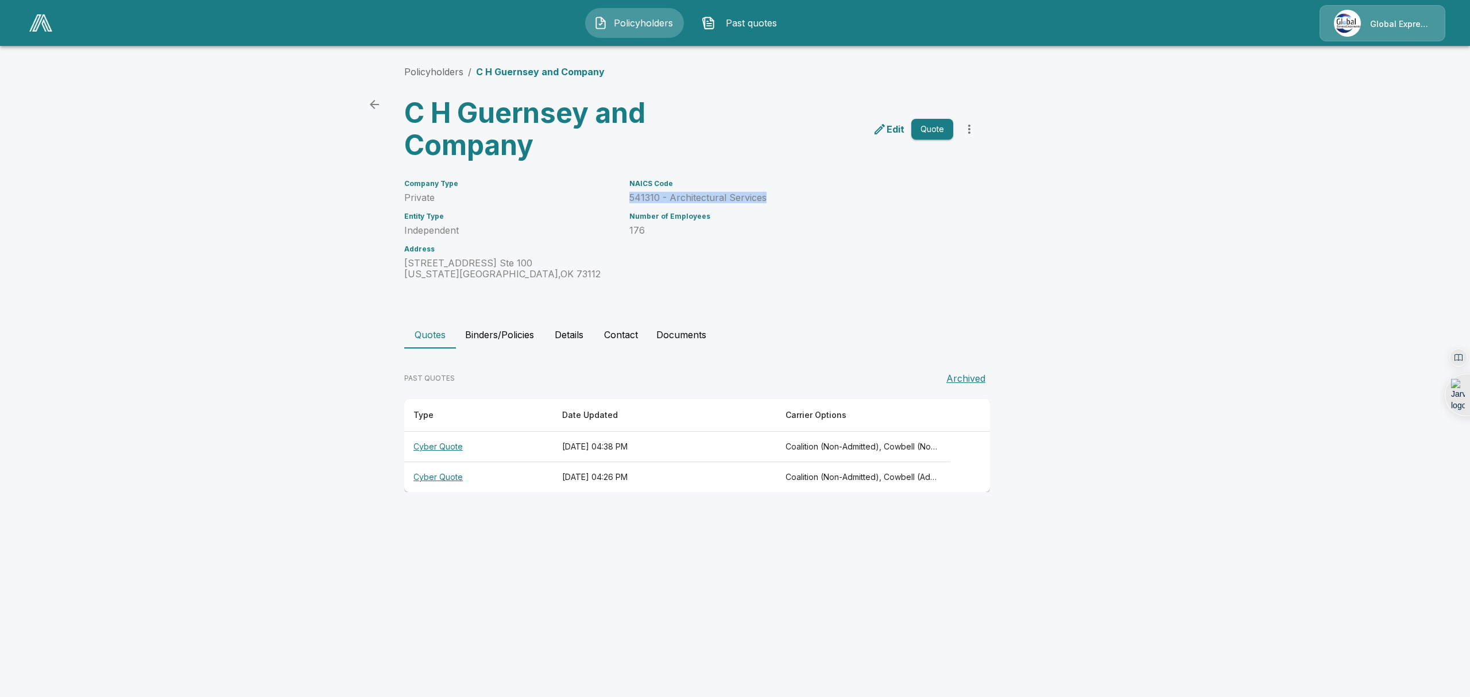
drag, startPoint x: 774, startPoint y: 194, endPoint x: 625, endPoint y: 200, distance: 149.4
click at [625, 200] on div "NAICS Code 541310 - Architectural Services Number of Employees 176" at bounding box center [784, 223] width 338 height 114
click at [451, 447] on th "Cyber Quote" at bounding box center [478, 447] width 149 height 30
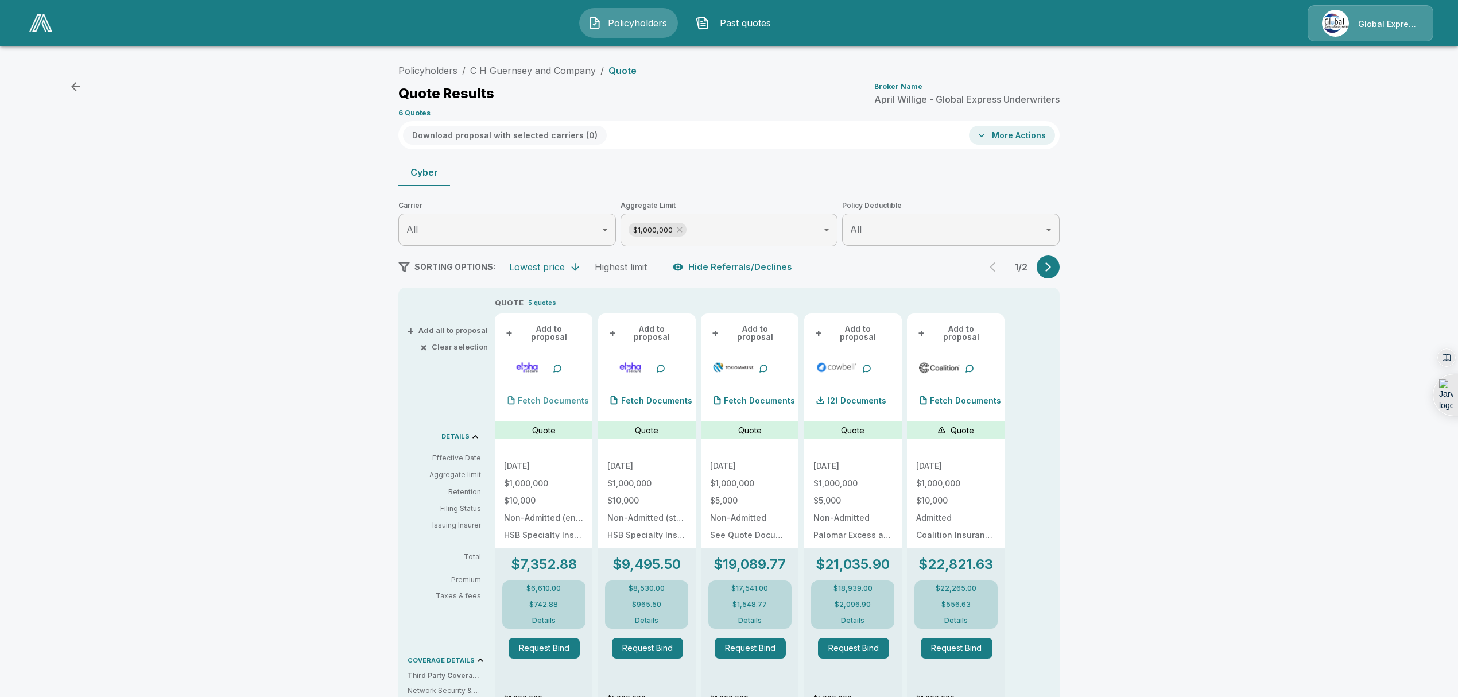
click at [561, 397] on p "Fetch Documents" at bounding box center [553, 401] width 71 height 8
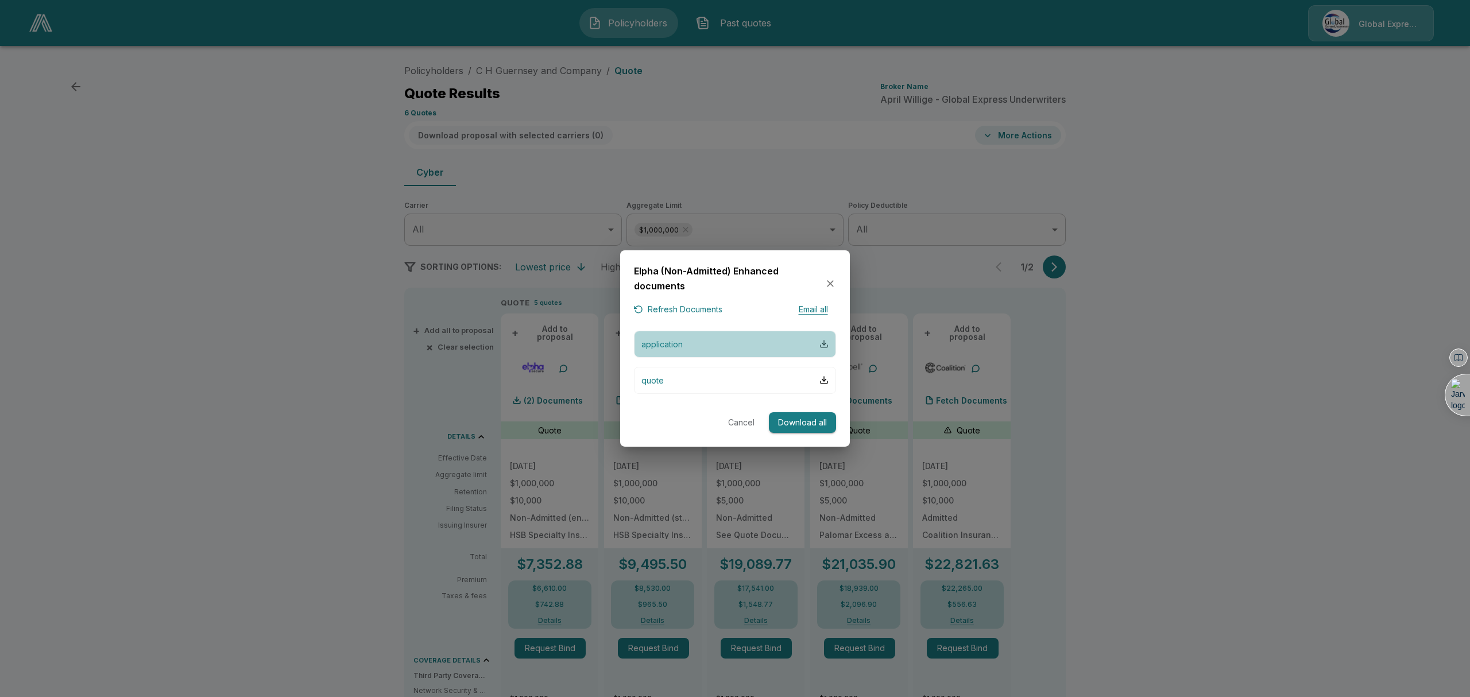
click at [825, 346] on div "button" at bounding box center [823, 343] width 9 height 9
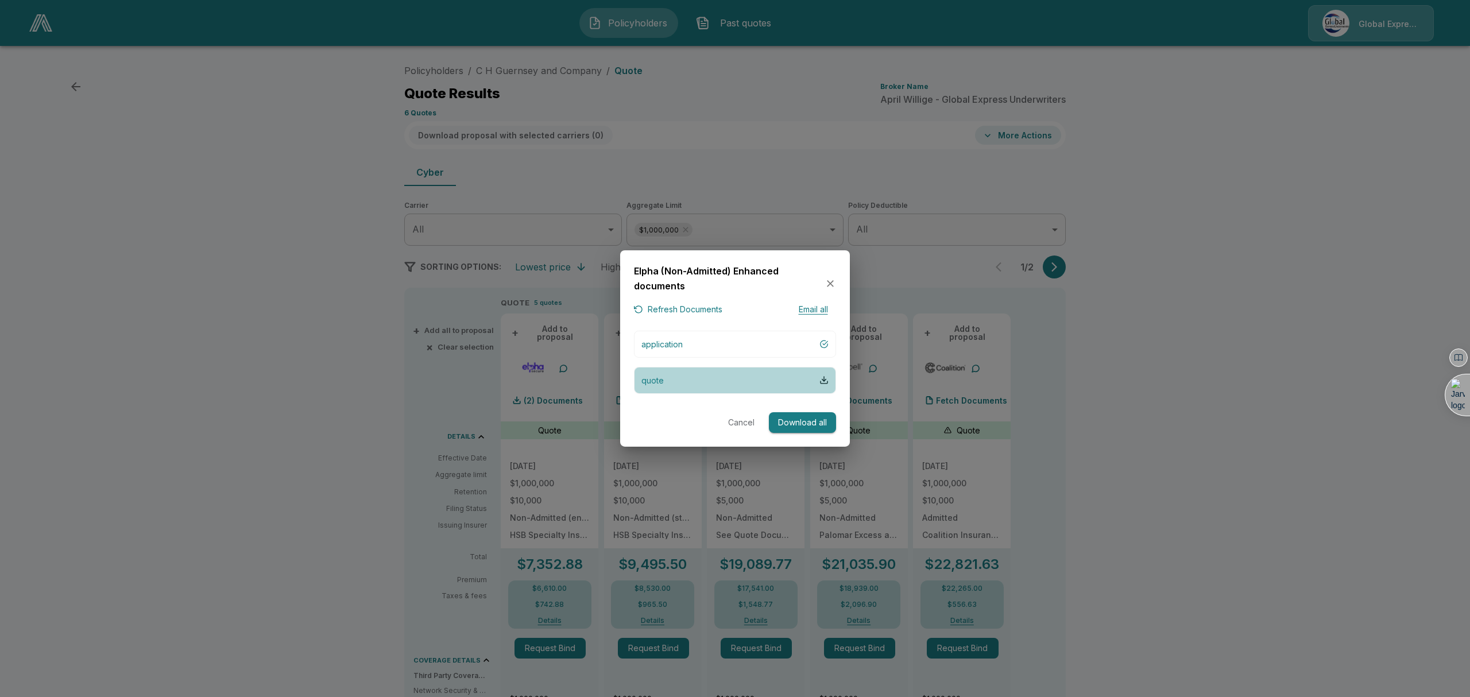
click at [818, 381] on button "quote" at bounding box center [735, 380] width 202 height 27
click at [742, 423] on button "Cancel" at bounding box center [741, 422] width 37 height 21
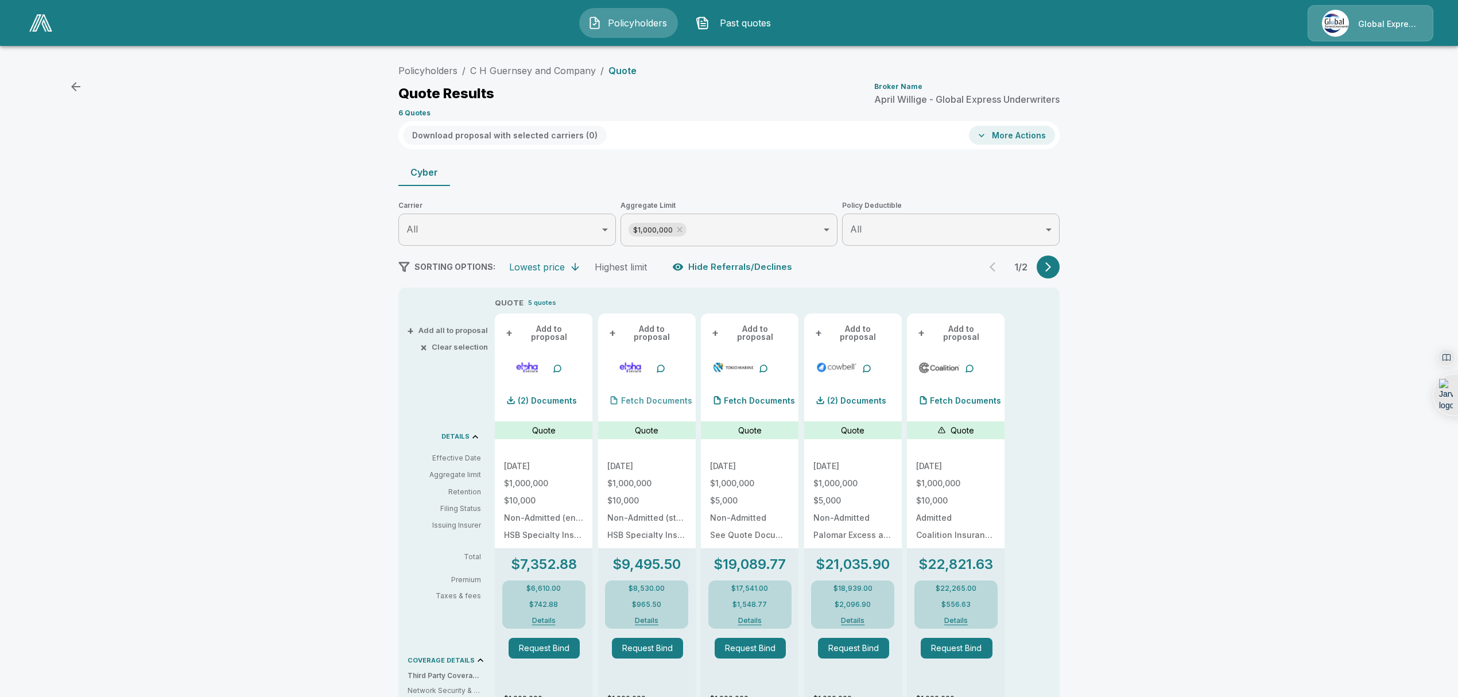
click at [669, 397] on p "Fetch Documents" at bounding box center [656, 401] width 71 height 8
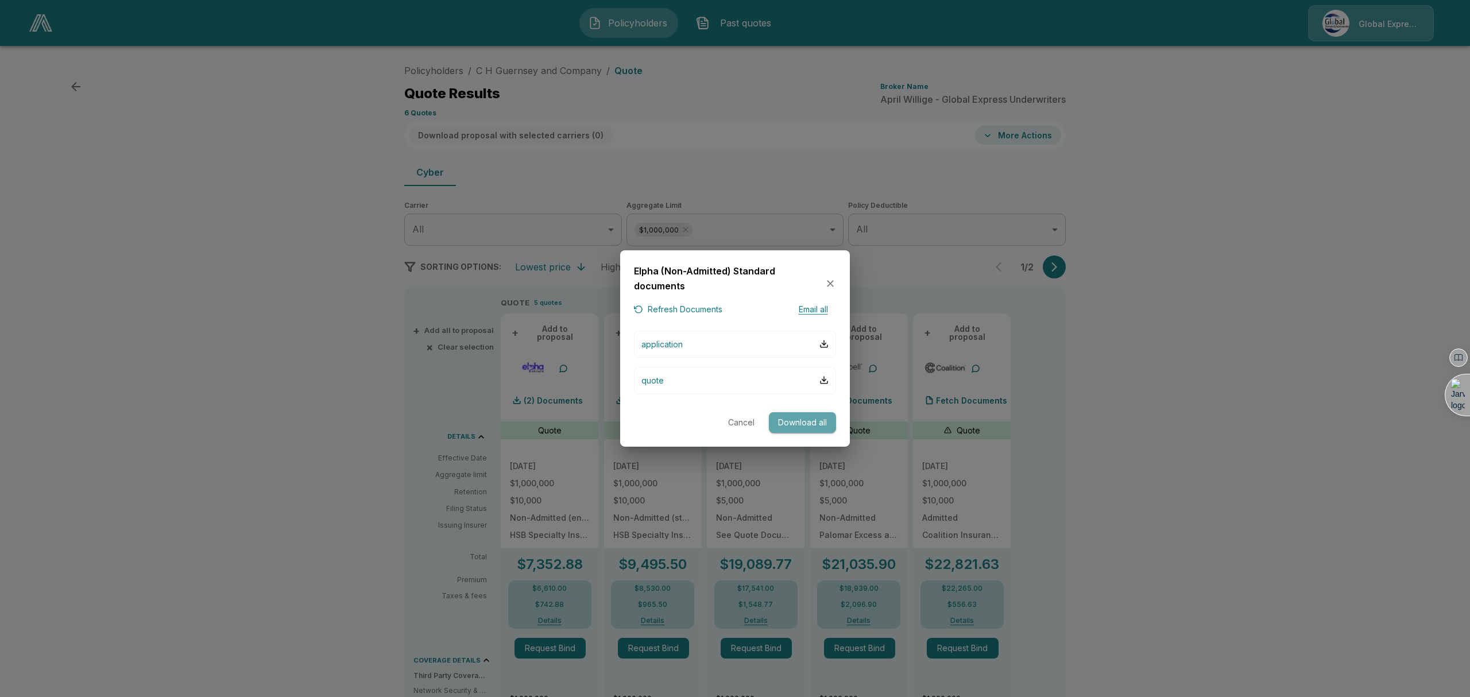
click at [793, 424] on button "Download all" at bounding box center [802, 422] width 67 height 21
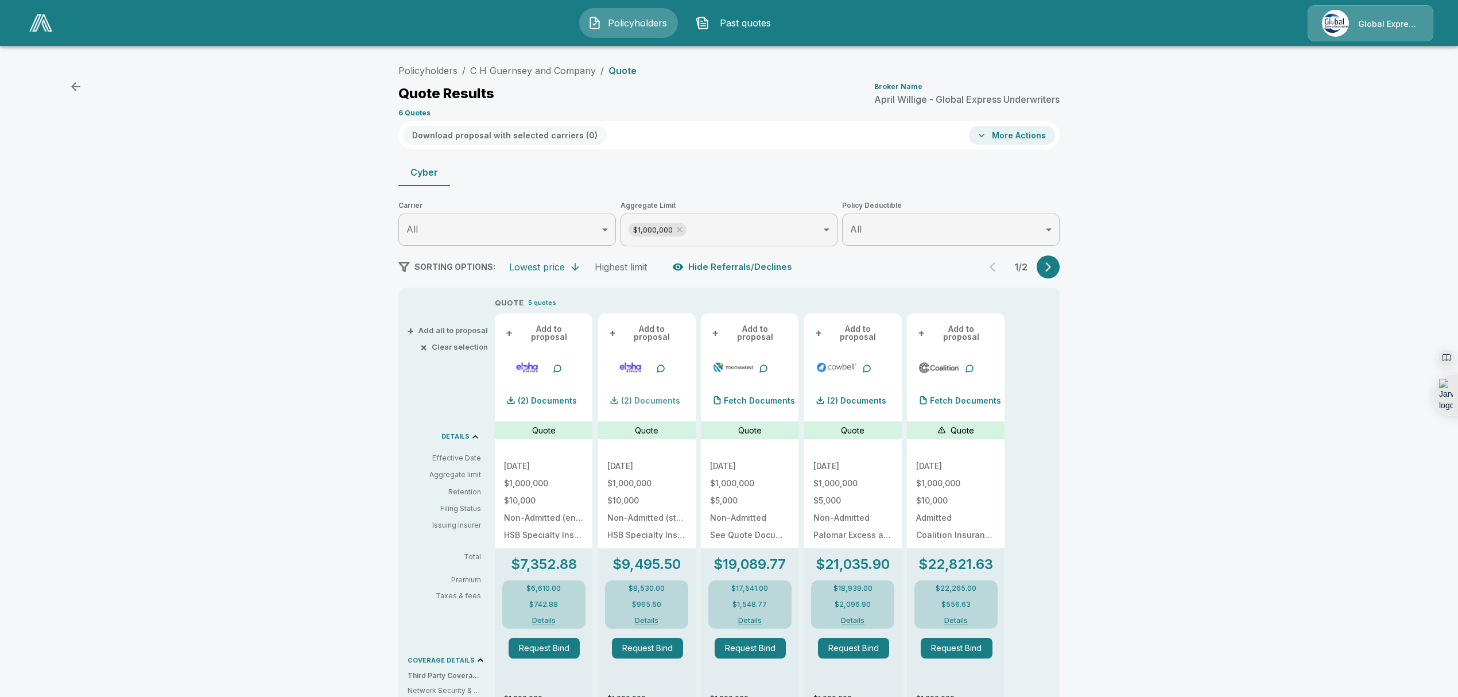
click at [667, 397] on p "(2) Documents" at bounding box center [650, 401] width 59 height 8
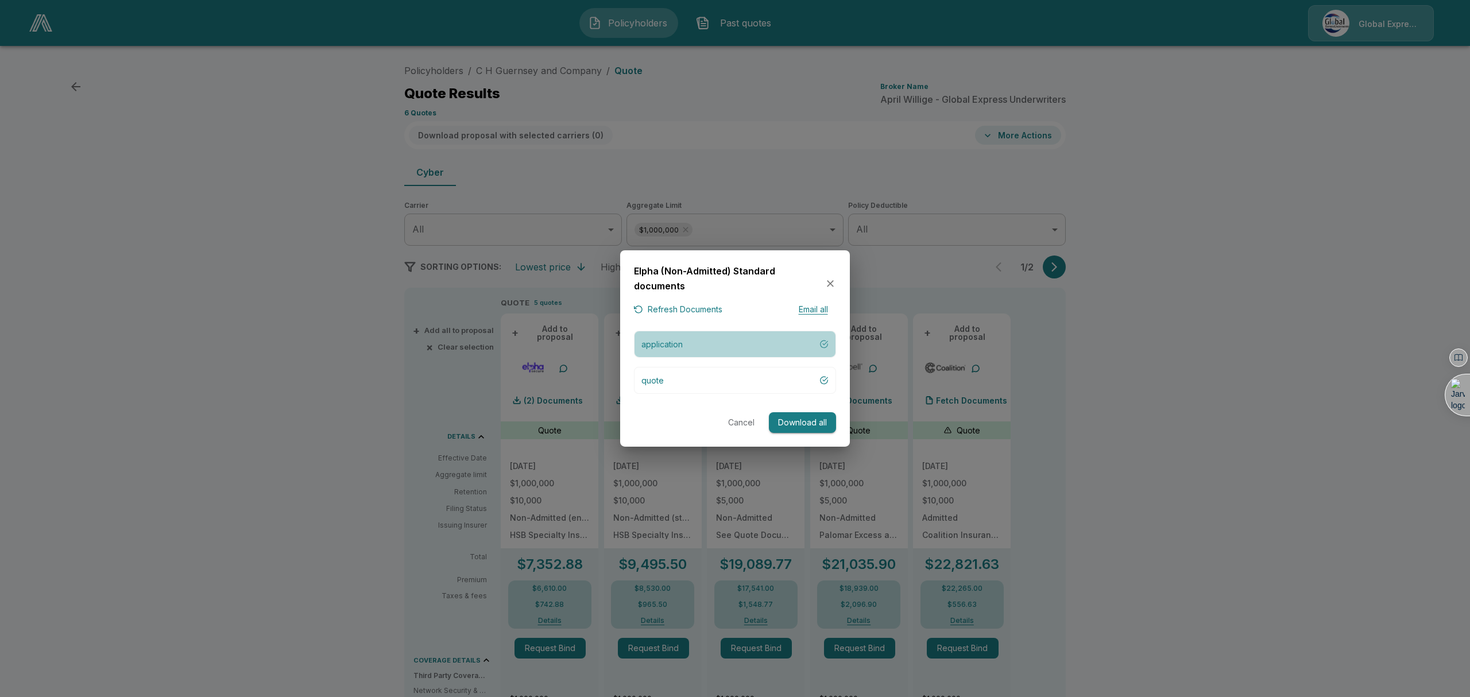
click at [819, 340] on div "button" at bounding box center [823, 343] width 9 height 9
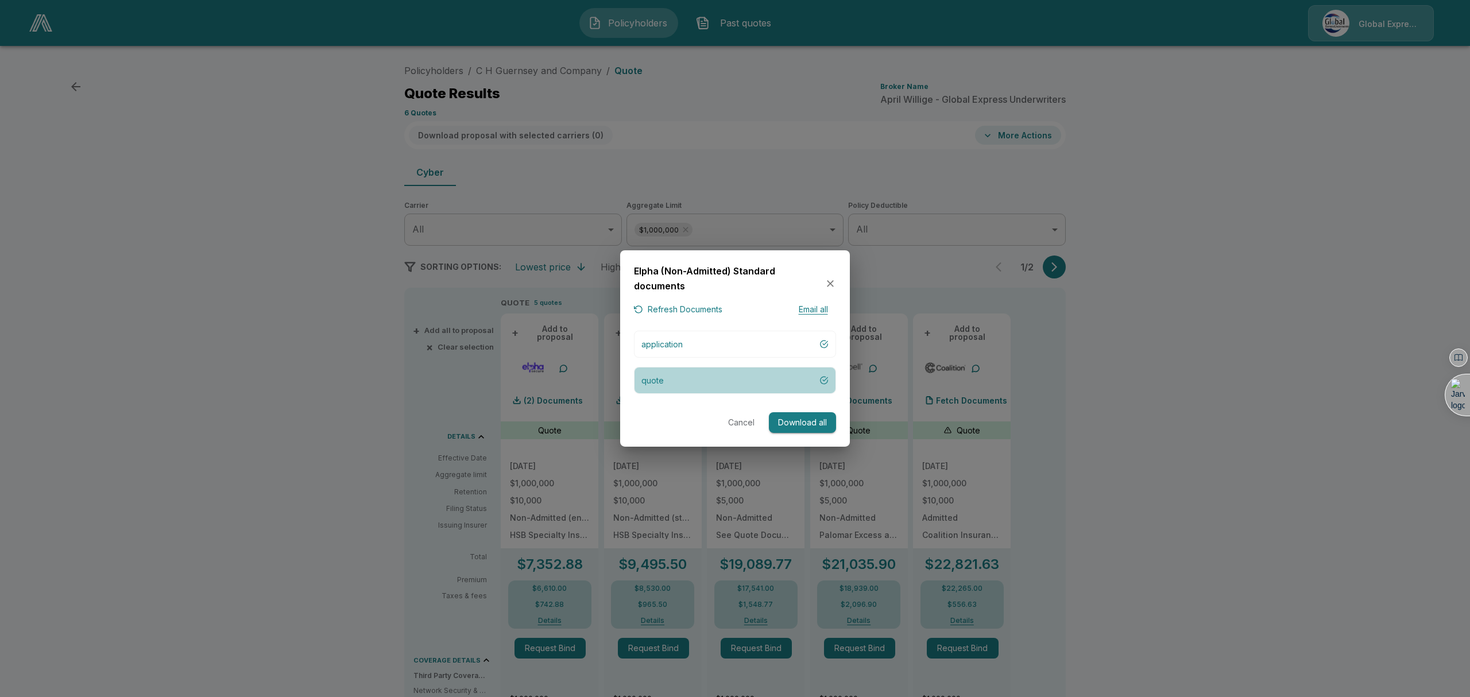
click at [768, 380] on button "quote" at bounding box center [735, 380] width 202 height 27
click at [745, 416] on button "Cancel" at bounding box center [741, 422] width 37 height 21
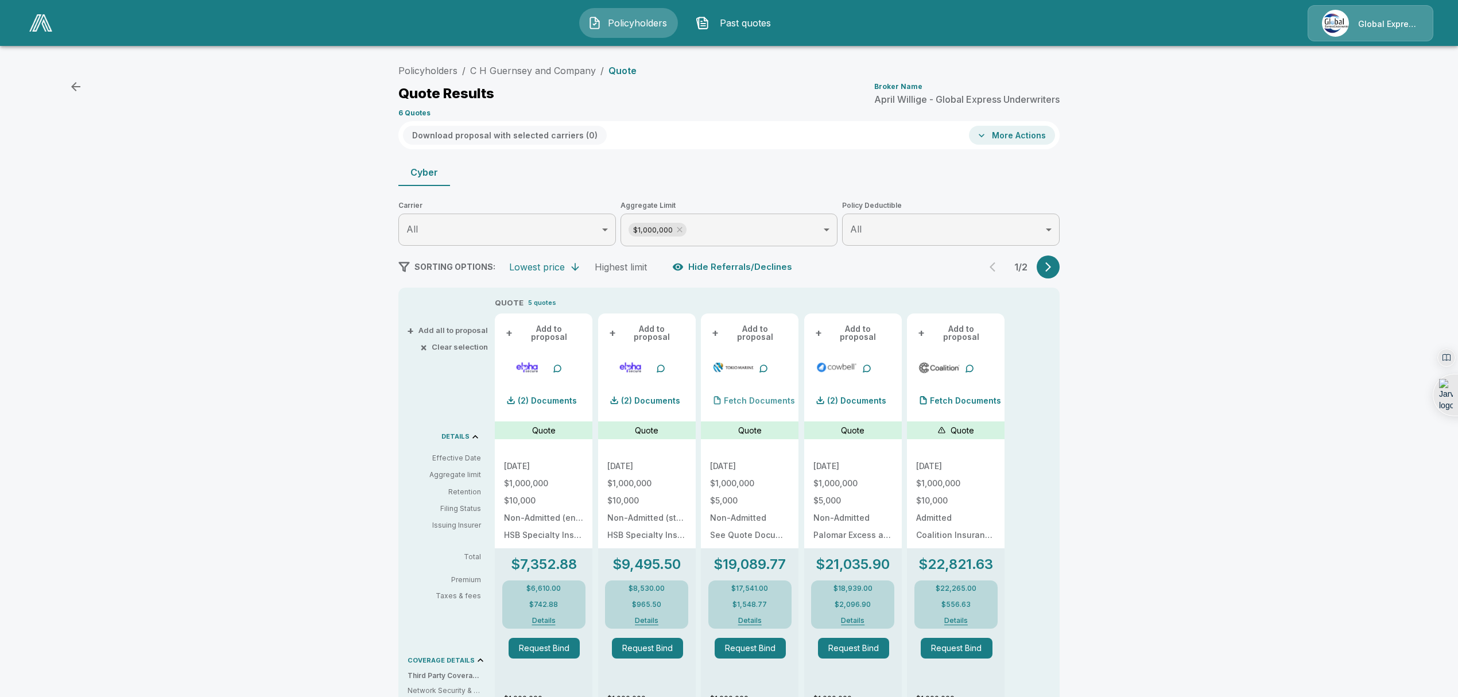
click at [754, 397] on p "Fetch Documents" at bounding box center [759, 401] width 71 height 8
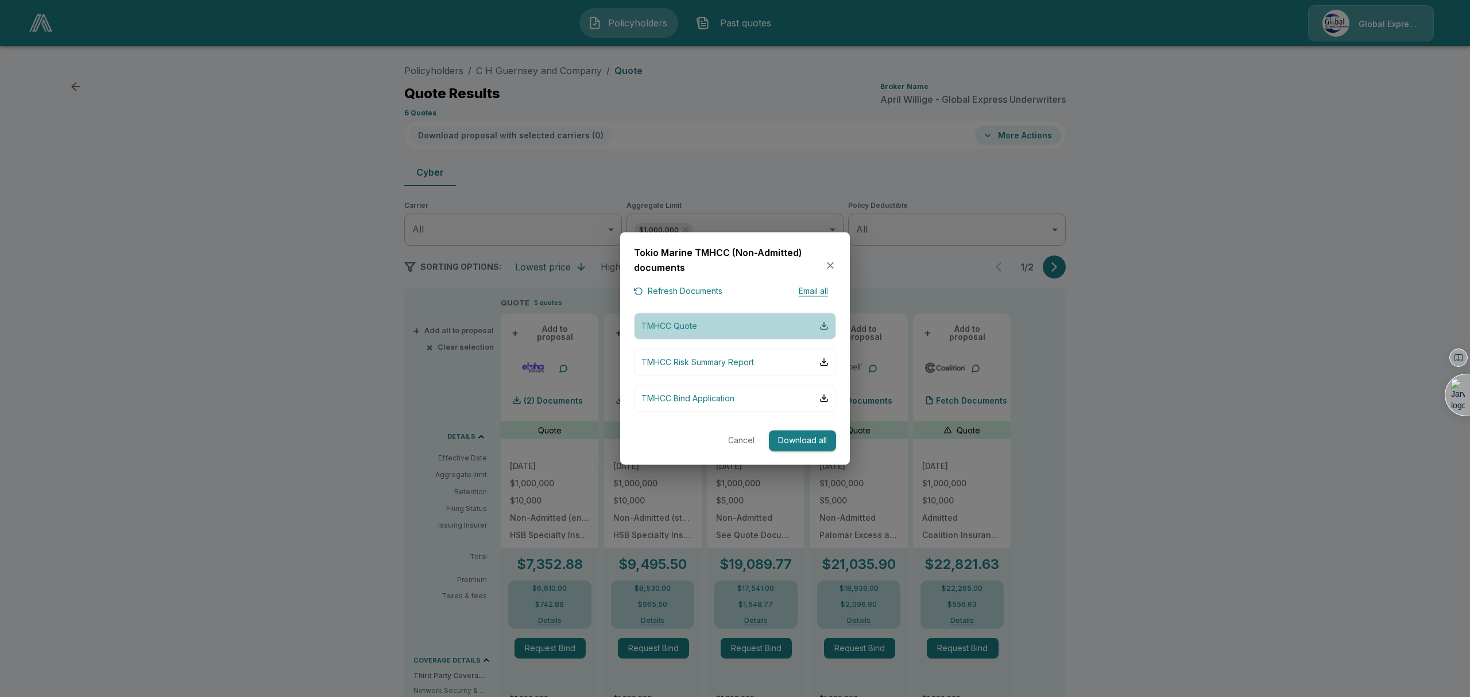
click at [822, 324] on div "button" at bounding box center [823, 326] width 9 height 9
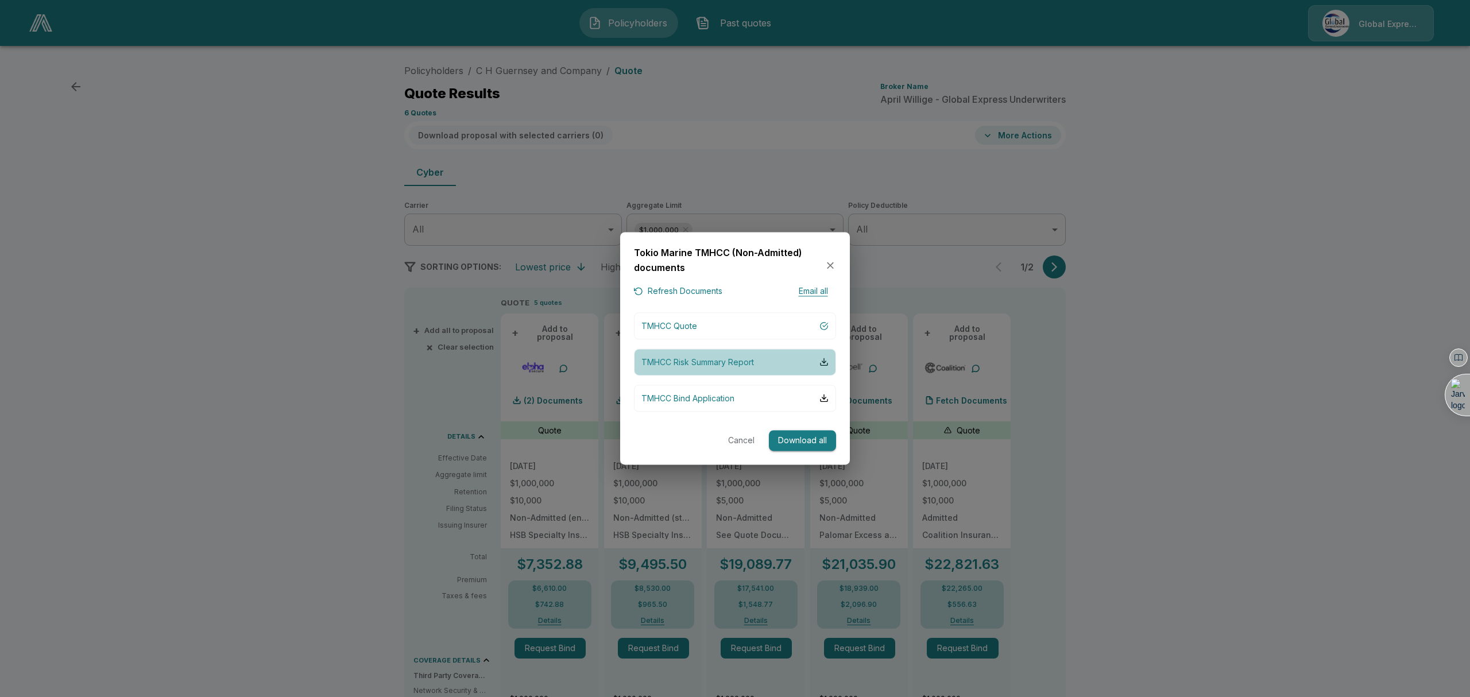
click at [823, 367] on button "TMHCC Risk Summary Report" at bounding box center [735, 361] width 202 height 27
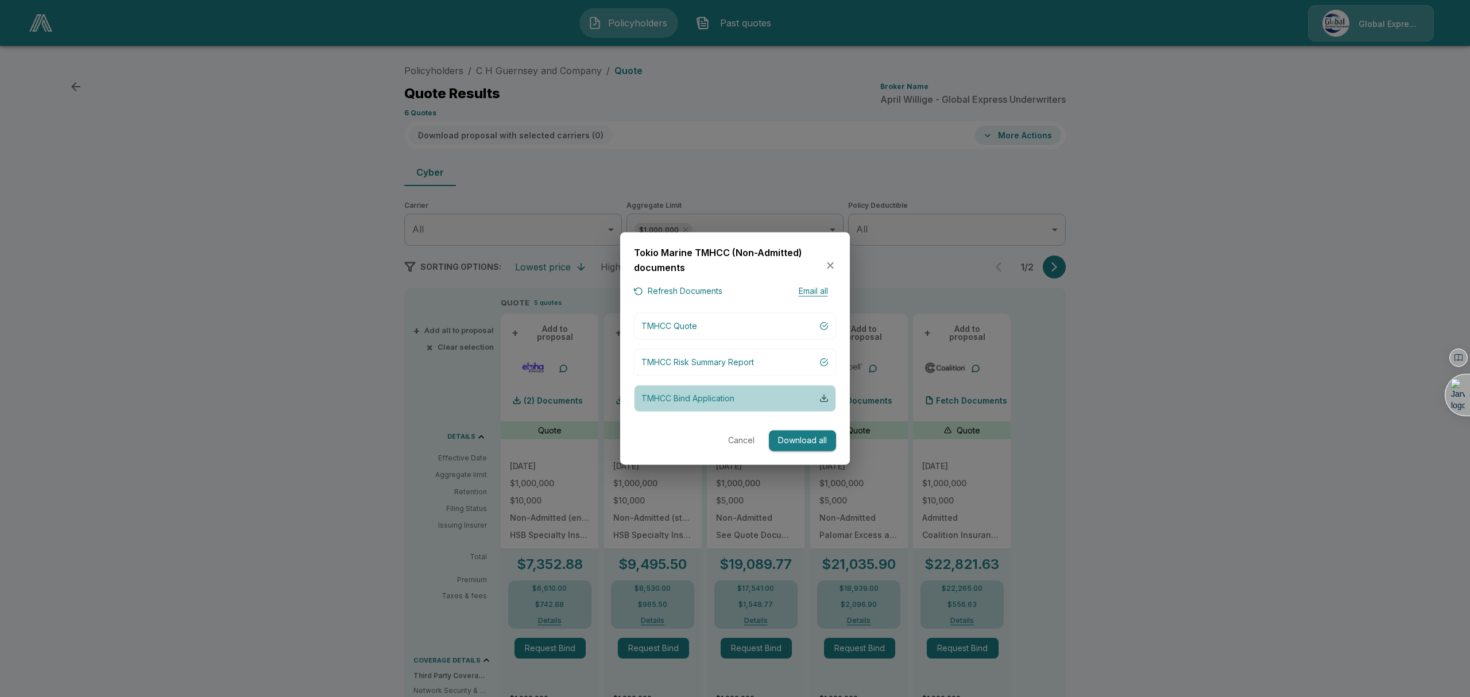
click at [822, 402] on div "button" at bounding box center [823, 398] width 9 height 9
